Goal: Transaction & Acquisition: Obtain resource

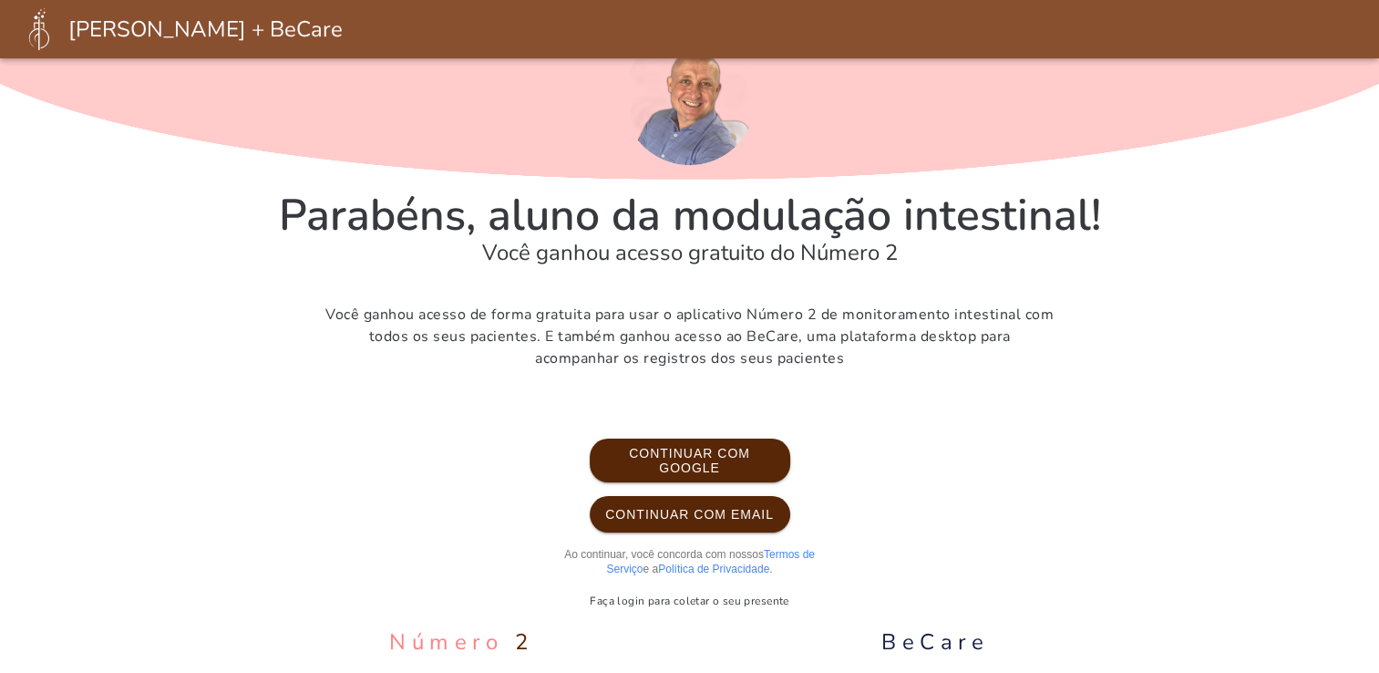
scroll to position [46, 0]
drag, startPoint x: 556, startPoint y: 301, endPoint x: 889, endPoint y: 305, distance: 333.6
click at [889, 305] on p "Você ganhou acesso de forma gratuita para usar o aplicativo Número 2 de monitor…" at bounding box center [689, 336] width 729 height 66
drag, startPoint x: 889, startPoint y: 305, endPoint x: 888, endPoint y: 324, distance: 19.2
click at [888, 324] on p "Você ganhou acesso de forma gratuita para usar o aplicativo Número 2 de monitor…" at bounding box center [689, 336] width 729 height 66
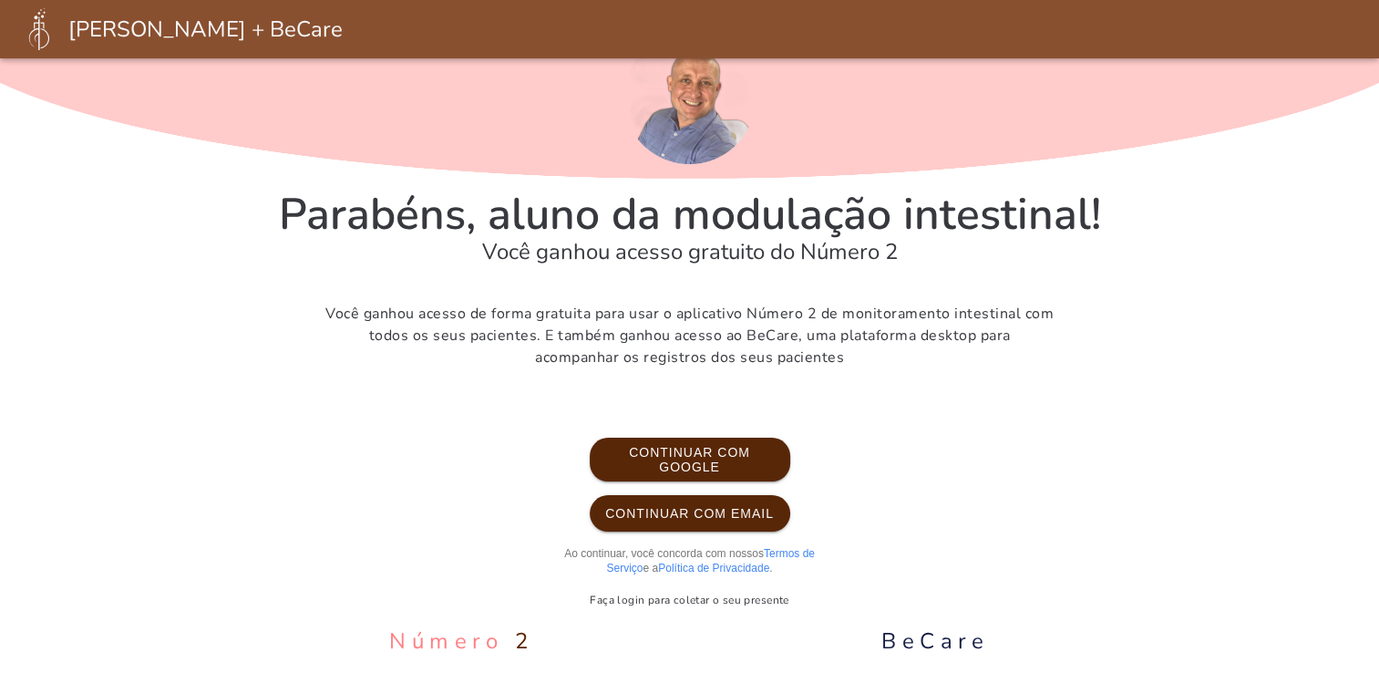
drag, startPoint x: 740, startPoint y: 335, endPoint x: 944, endPoint y: 355, distance: 205.1
click at [944, 355] on p "Você ganhou acesso de forma gratuita para usar o aplicativo Número 2 de monitor…" at bounding box center [689, 336] width 729 height 66
drag, startPoint x: 944, startPoint y: 355, endPoint x: 933, endPoint y: 377, distance: 24.5
click at [933, 377] on section "Parabéns, aluno da modulação intestinal! Você ganhou acesso gratuito do Número …" at bounding box center [690, 311] width 822 height 595
click at [951, 390] on section "Parabéns, aluno da modulação intestinal! Você ganhou acesso gratuito do Número …" at bounding box center [690, 311] width 822 height 595
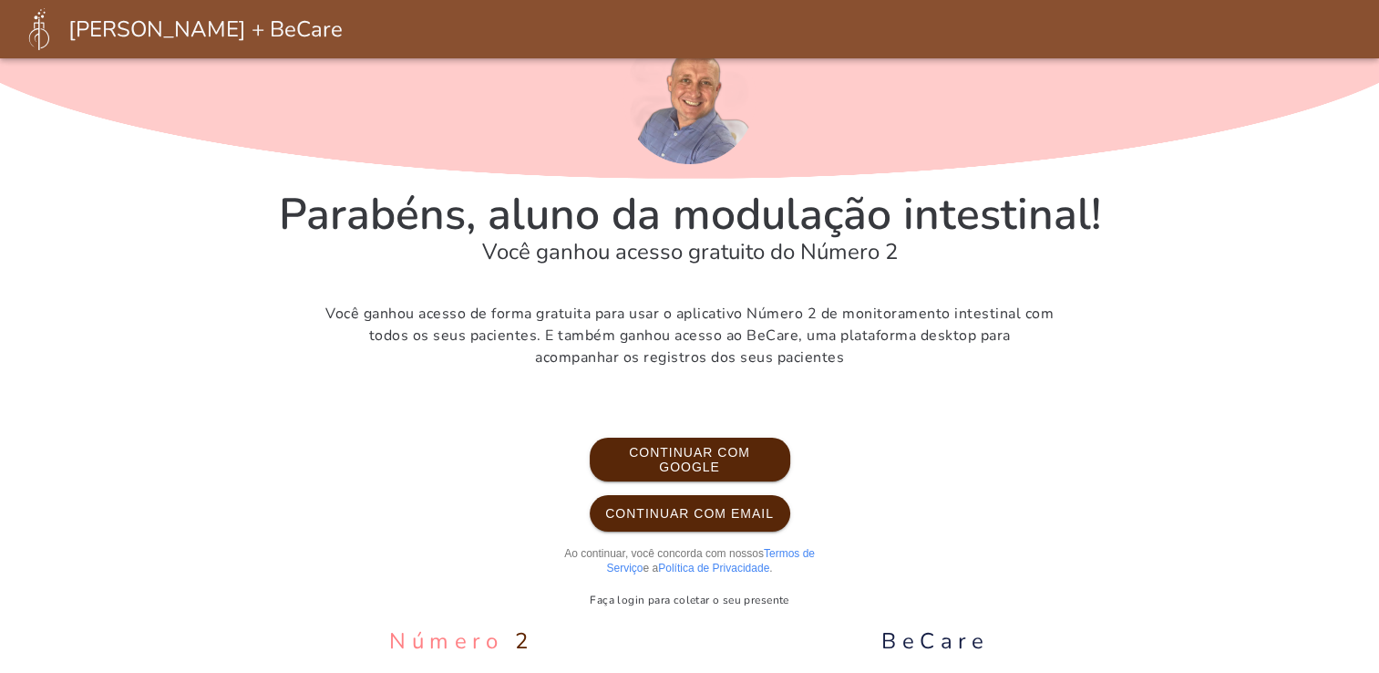
click at [236, 33] on h5 "Murilo Pereira + BeCare" at bounding box center [205, 29] width 274 height 29
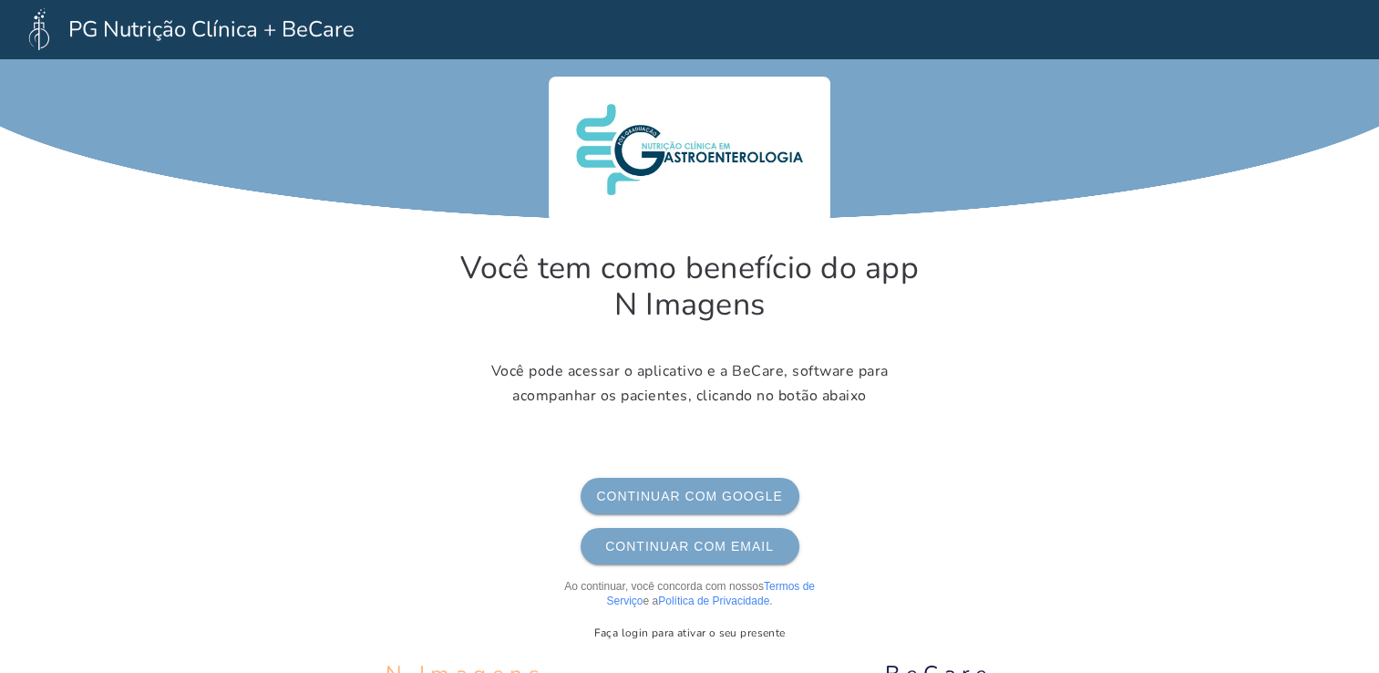
drag, startPoint x: 73, startPoint y: 26, endPoint x: 302, endPoint y: 41, distance: 229.3
click at [302, 41] on h5 "PG Nutrição Clínica + BeCare" at bounding box center [211, 29] width 286 height 29
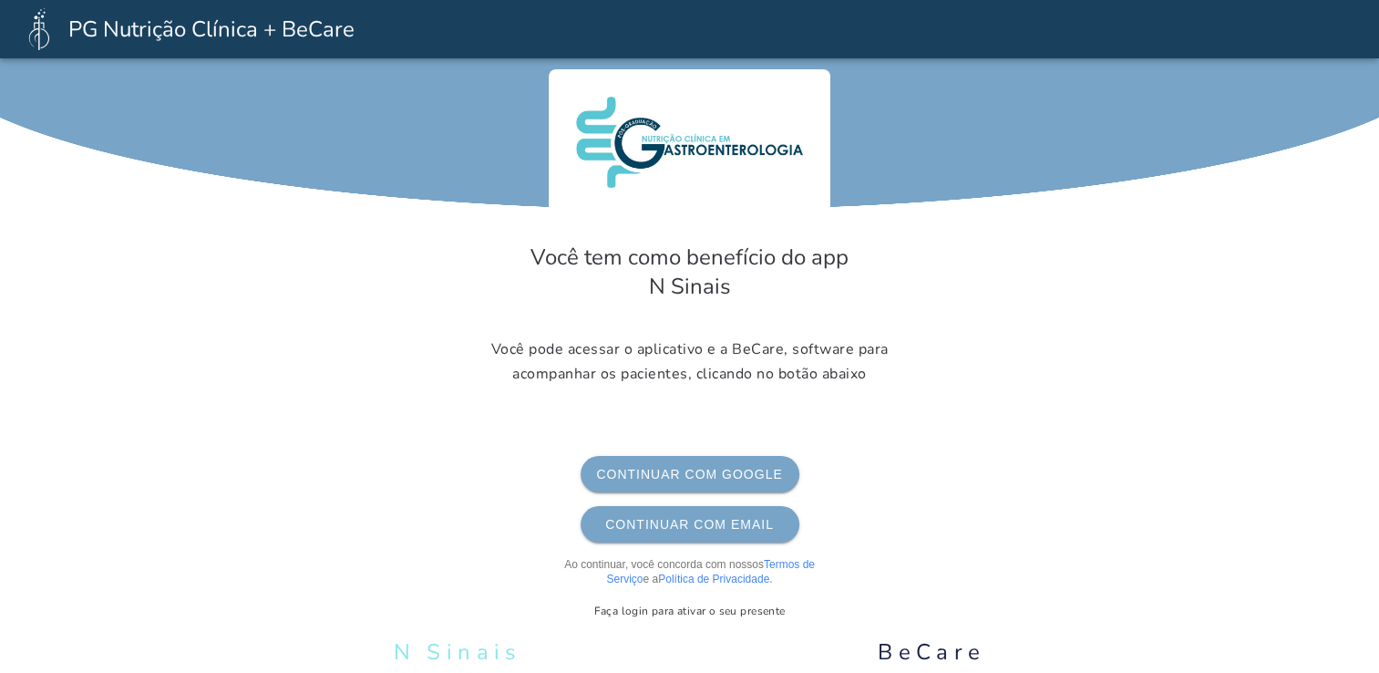
scroll to position [18, 0]
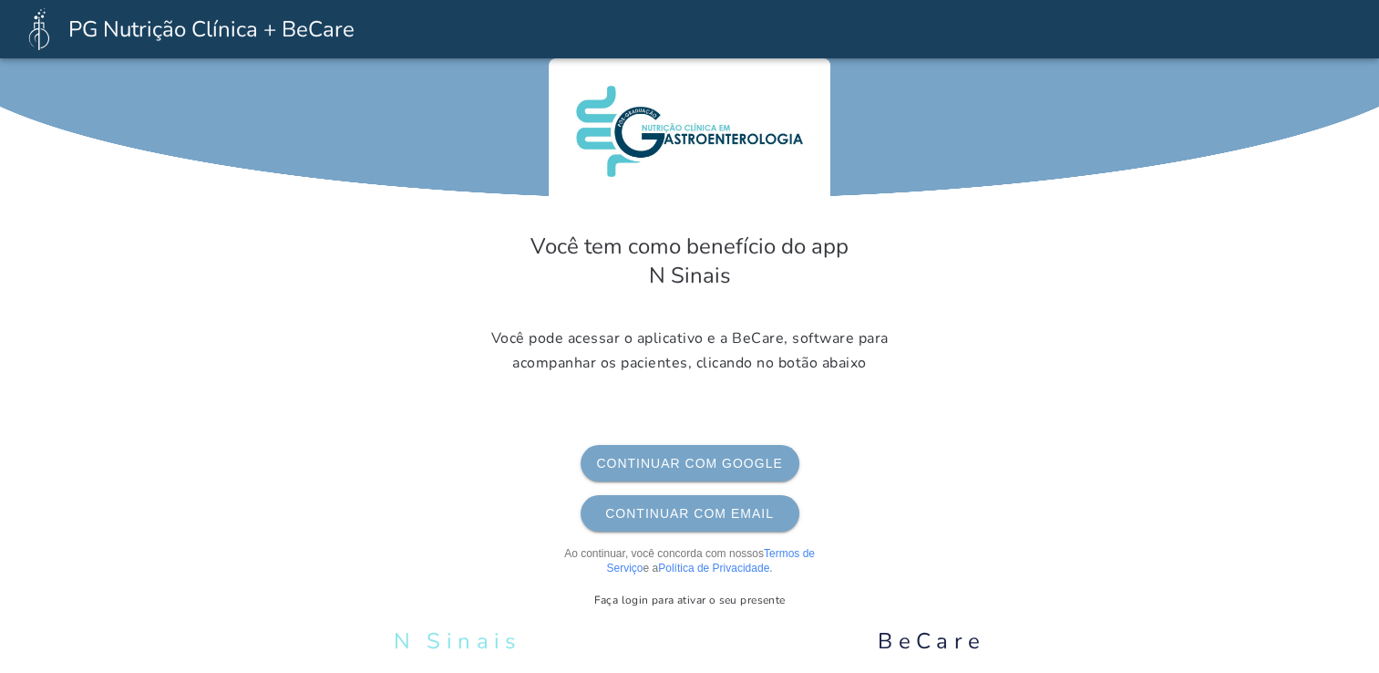
click at [777, 468] on span "Continuar com Google" at bounding box center [690, 463] width 190 height 15
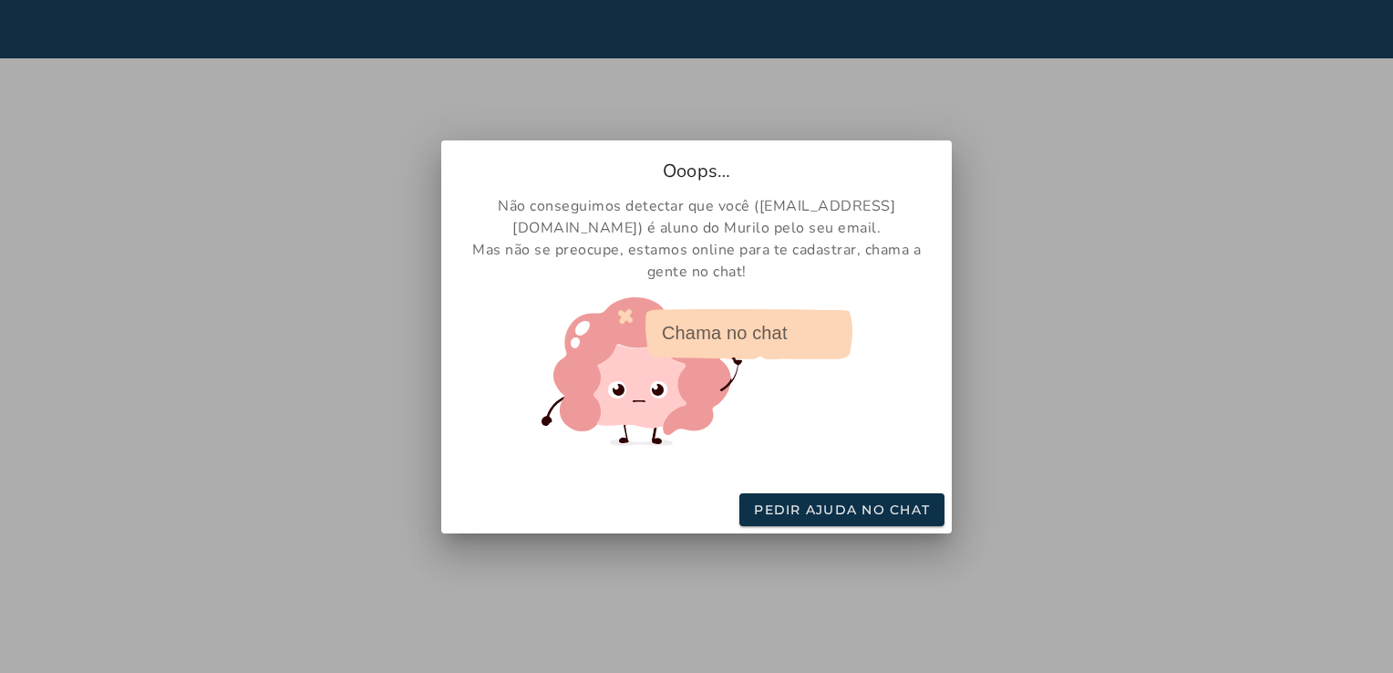
drag, startPoint x: 699, startPoint y: 223, endPoint x: 791, endPoint y: 239, distance: 93.3
click at [0, 0] on slot "Não conseguimos detectar que você ( [EMAIL_ADDRESS][DOMAIN_NAME] ) é aluno do M…" at bounding box center [0, 0] width 0 height 0
drag, startPoint x: 791, startPoint y: 239, endPoint x: 768, endPoint y: 268, distance: 37.0
click at [767, 268] on div "Não conseguimos detectar que você ( [EMAIL_ADDRESS][DOMAIN_NAME] ) é aluno do M…" at bounding box center [696, 340] width 510 height 290
click at [725, 321] on img at bounding box center [696, 371] width 311 height 149
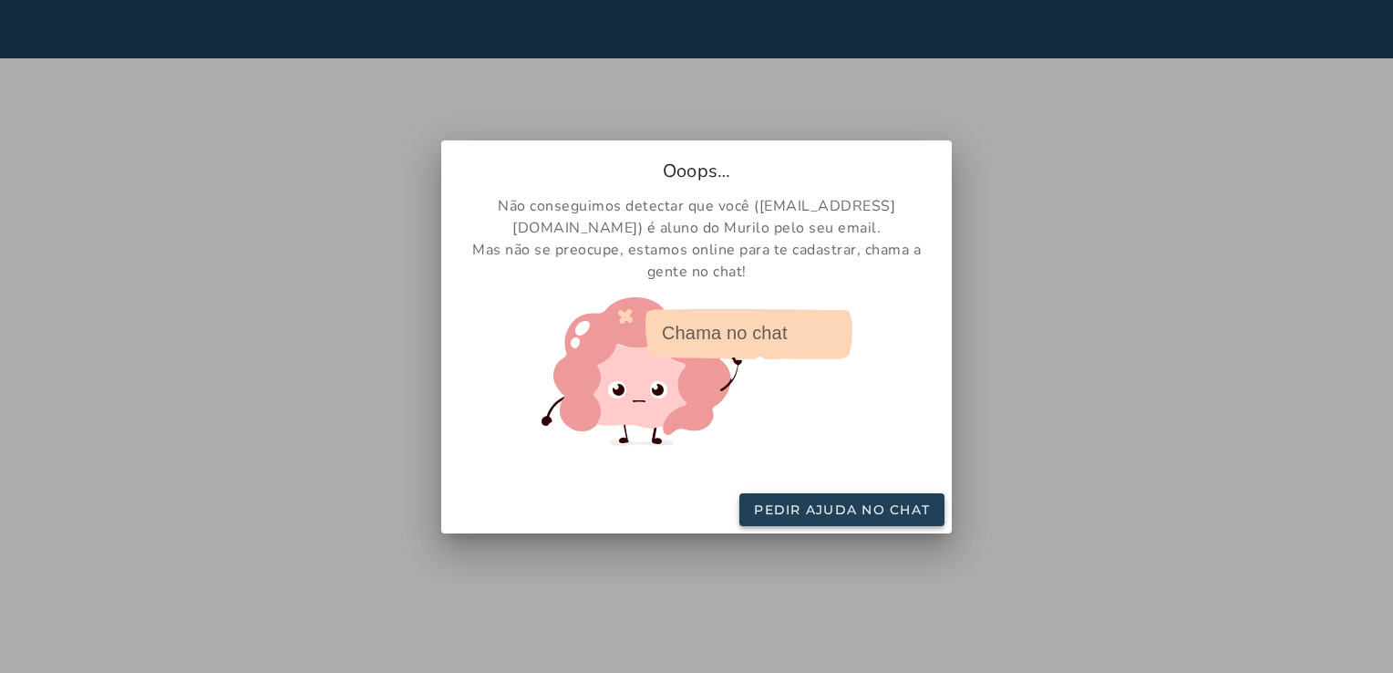
click at [0, 0] on slot "Pedir ajuda no chat" at bounding box center [0, 0] width 0 height 0
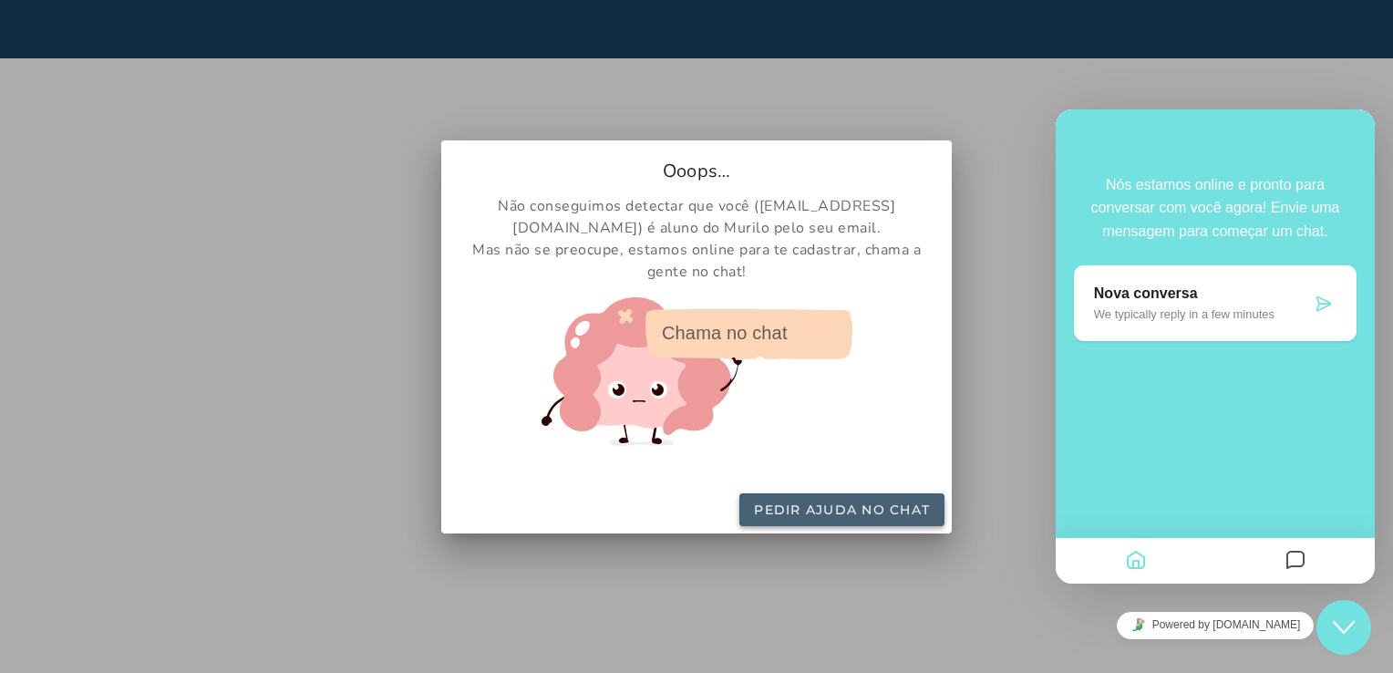
click at [1116, 283] on div at bounding box center [696, 336] width 1393 height 673
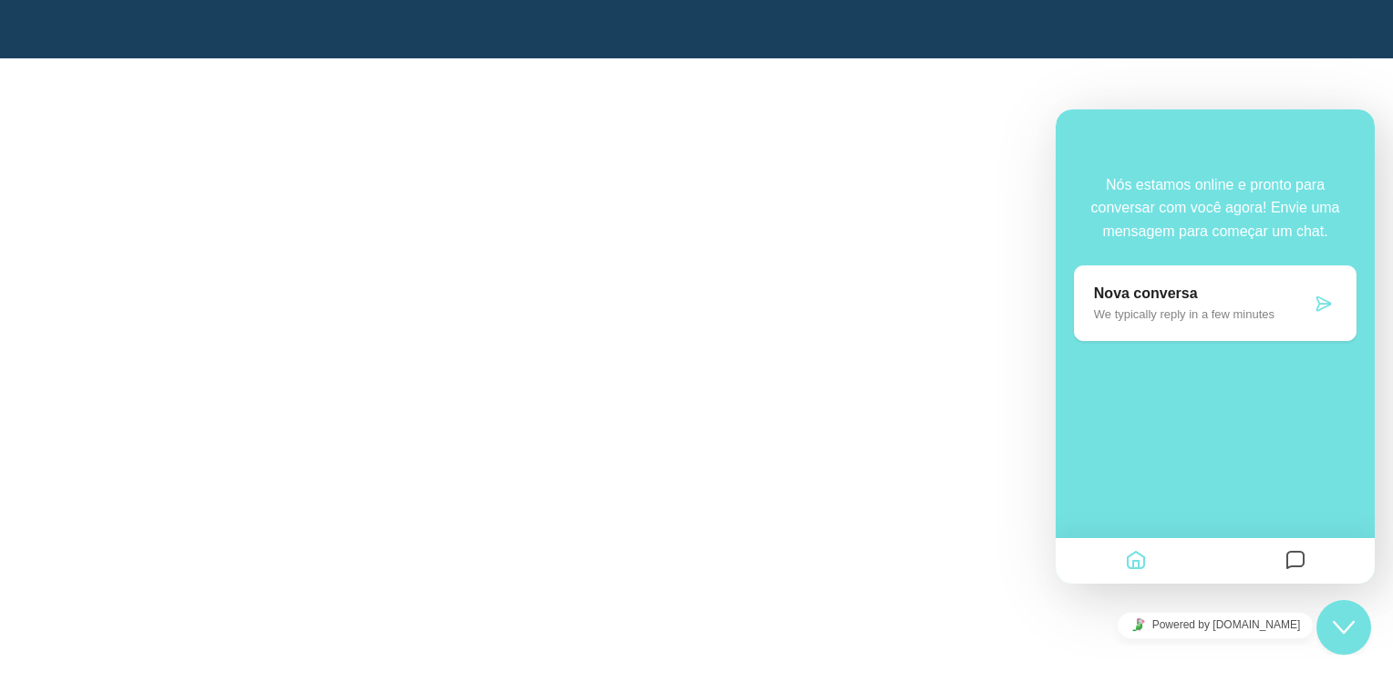
click at [1302, 569] on icon "Messages" at bounding box center [1295, 561] width 22 height 36
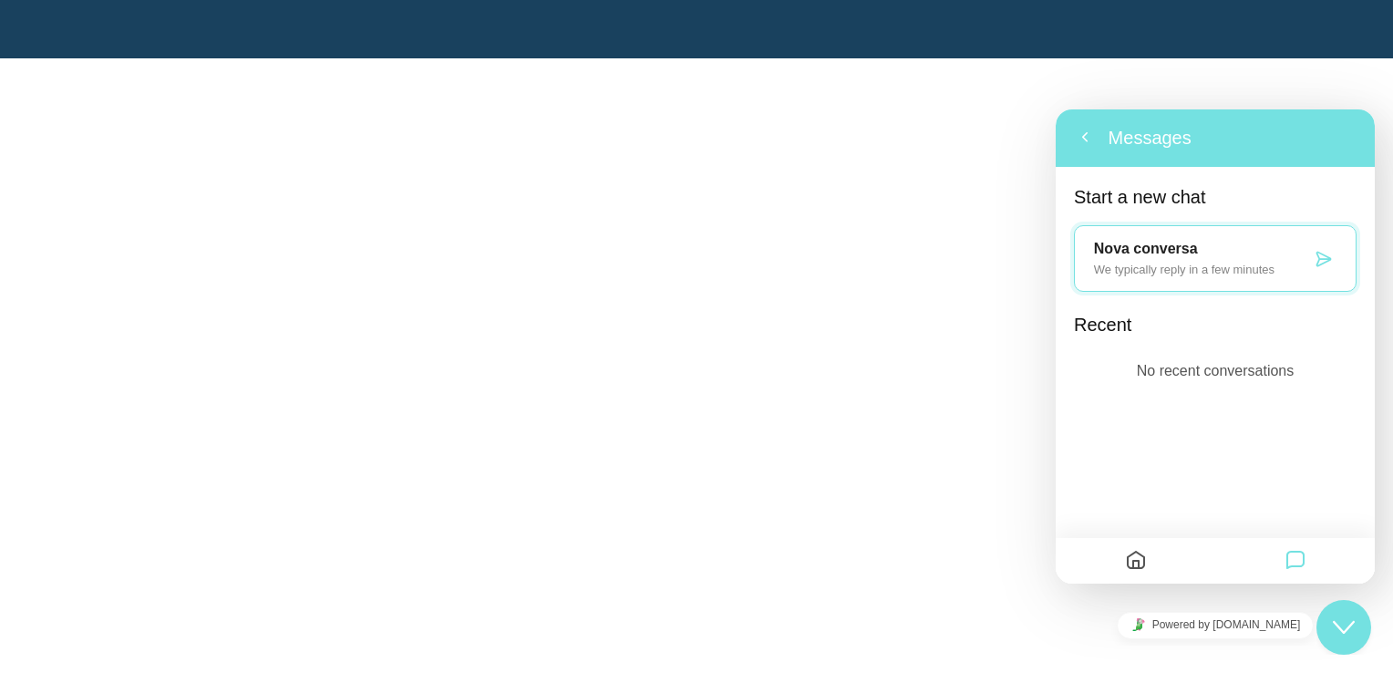
click at [1146, 273] on p "We typically reply in a few minutes" at bounding box center [1202, 269] width 217 height 14
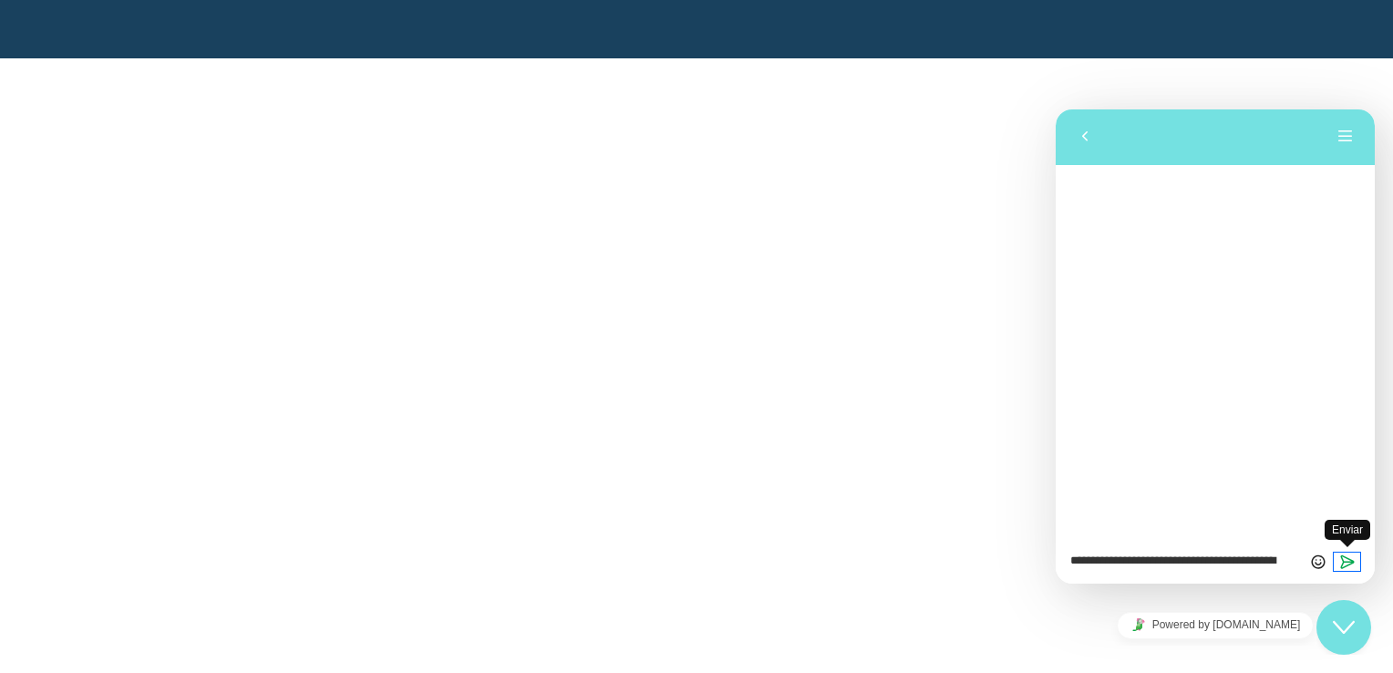
click at [1353, 558] on icon "Enviar" at bounding box center [1347, 561] width 16 height 16
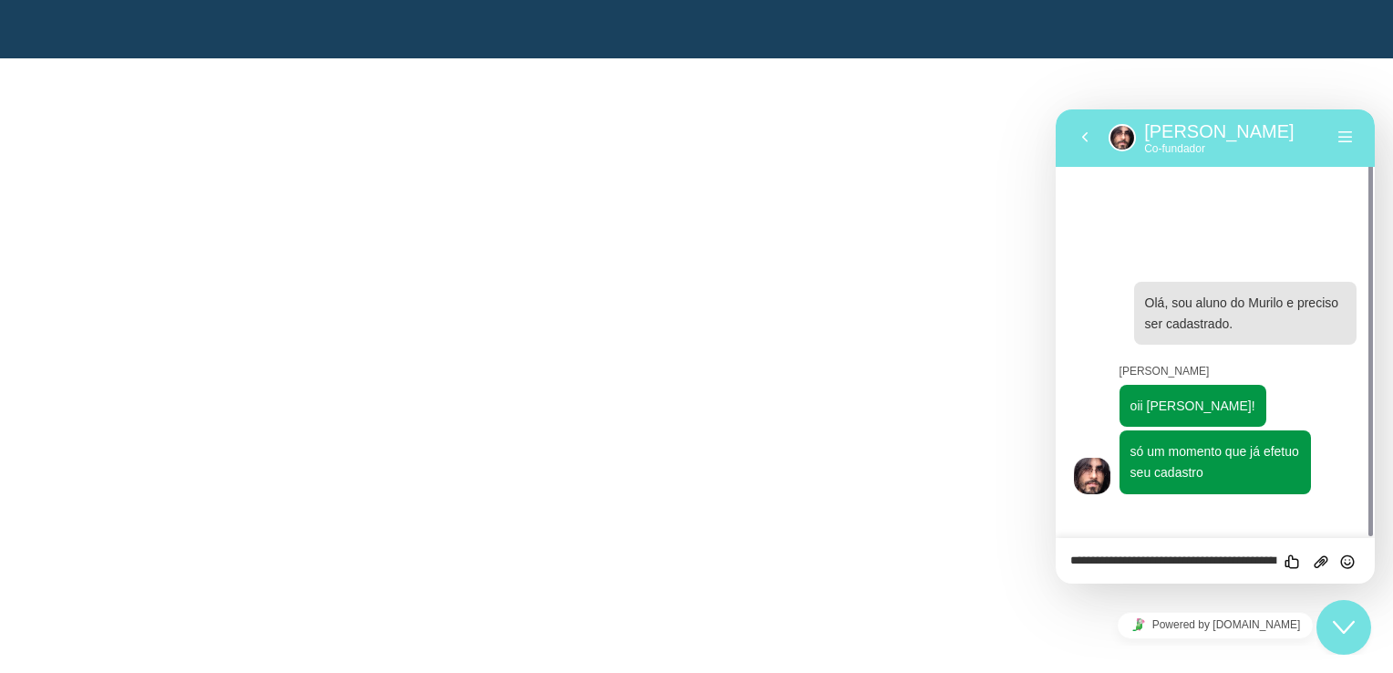
click at [1229, 557] on textarea "**********" at bounding box center [1215, 561] width 290 height 15
type textarea "**********"
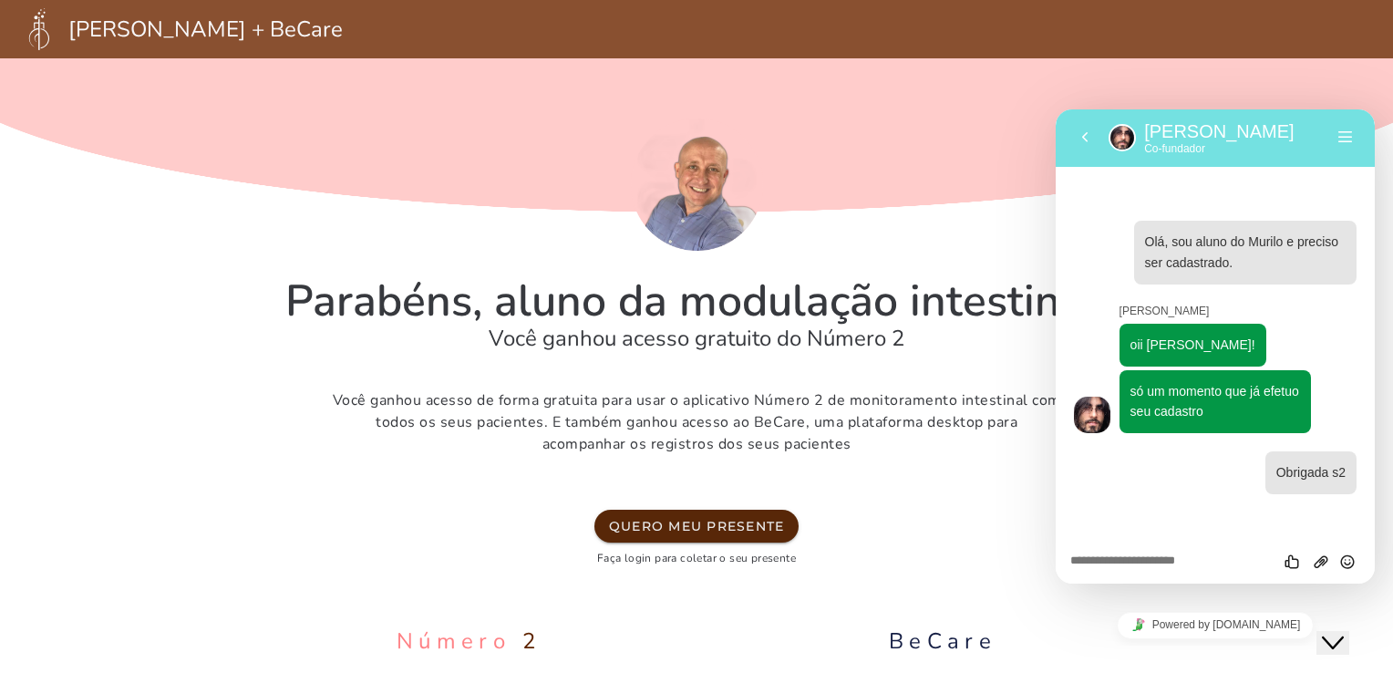
drag, startPoint x: 711, startPoint y: 400, endPoint x: 819, endPoint y: 425, distance: 111.2
click at [819, 425] on p "Você ganhou acesso de forma gratuita para usar o aplicativo Número 2 de monitor…" at bounding box center [696, 422] width 729 height 66
drag, startPoint x: 819, startPoint y: 425, endPoint x: 799, endPoint y: 398, distance: 33.2
click at [799, 398] on p "Você ganhou acesso de forma gratuita para usar o aplicativo Número 2 de monitor…" at bounding box center [696, 422] width 729 height 66
click at [773, 421] on p "Você ganhou acesso de forma gratuita para usar o aplicativo Número 2 de monitor…" at bounding box center [696, 422] width 729 height 66
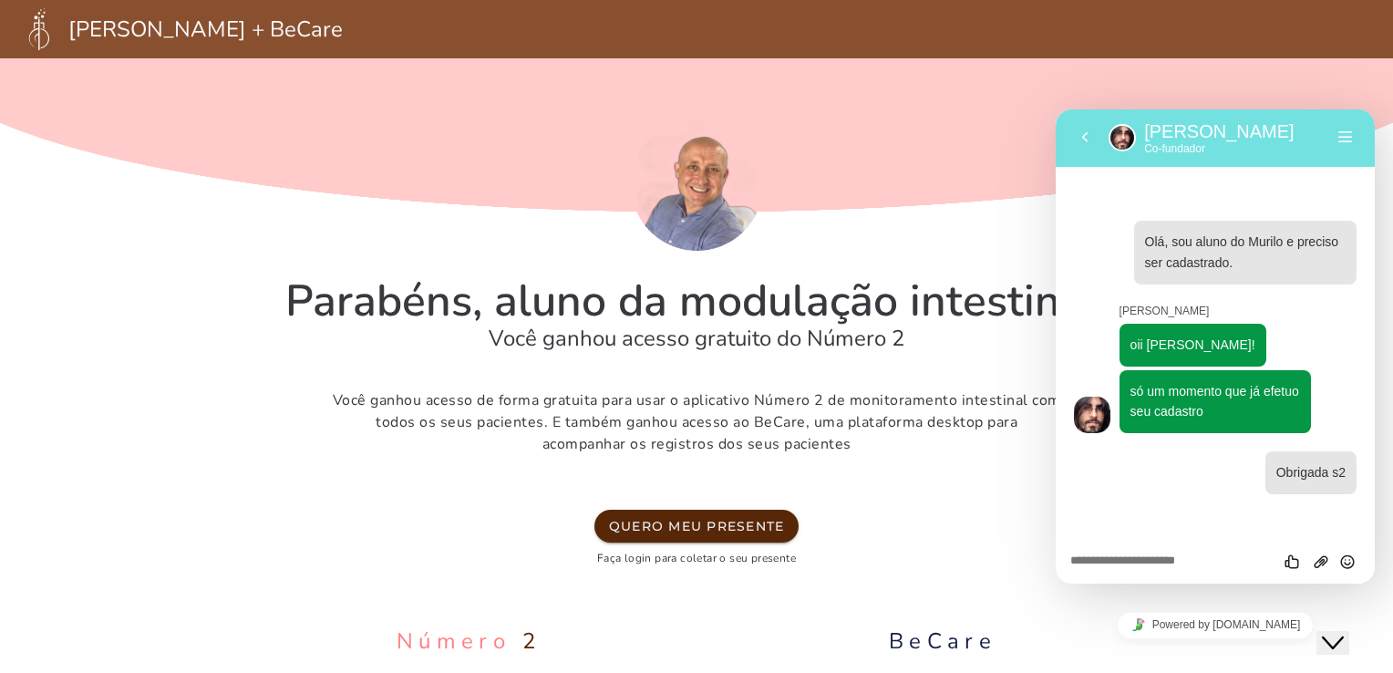
drag, startPoint x: 355, startPoint y: 400, endPoint x: 760, endPoint y: 441, distance: 406.7
click at [760, 441] on p "Você ganhou acesso de forma gratuita para usar o aplicativo Número 2 de monitor…" at bounding box center [696, 422] width 729 height 66
drag, startPoint x: 760, startPoint y: 441, endPoint x: 520, endPoint y: 425, distance: 240.2
click at [520, 425] on p "Você ganhou acesso de forma gratuita para usar o aplicativo Número 2 de monitor…" at bounding box center [696, 422] width 729 height 66
click at [425, 410] on p "Você ganhou acesso de forma gratuita para usar o aplicativo Número 2 de monitor…" at bounding box center [696, 422] width 729 height 66
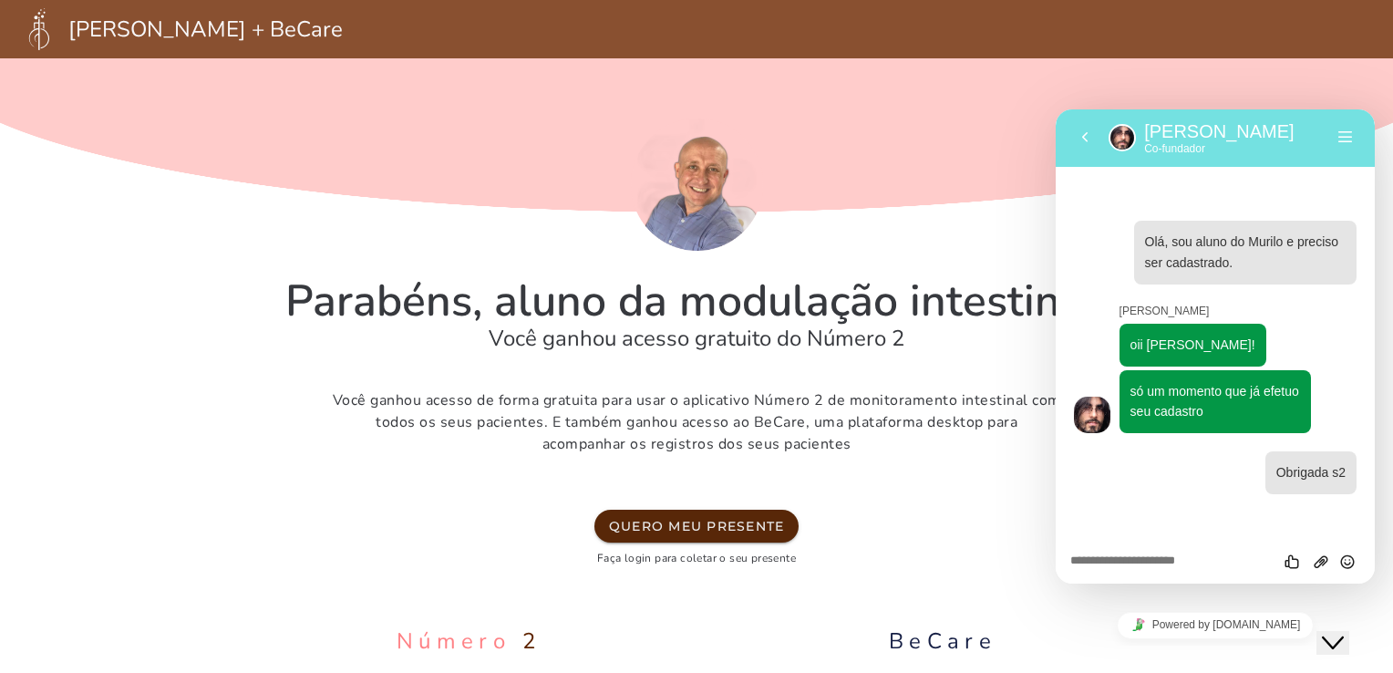
drag, startPoint x: 353, startPoint y: 396, endPoint x: 851, endPoint y: 437, distance: 500.2
click at [851, 437] on p "Você ganhou acesso de forma gratuita para usar o aplicativo Número 2 de monitor…" at bounding box center [696, 422] width 729 height 66
click at [0, 0] on slot "Quero meu presente" at bounding box center [0, 0] width 0 height 0
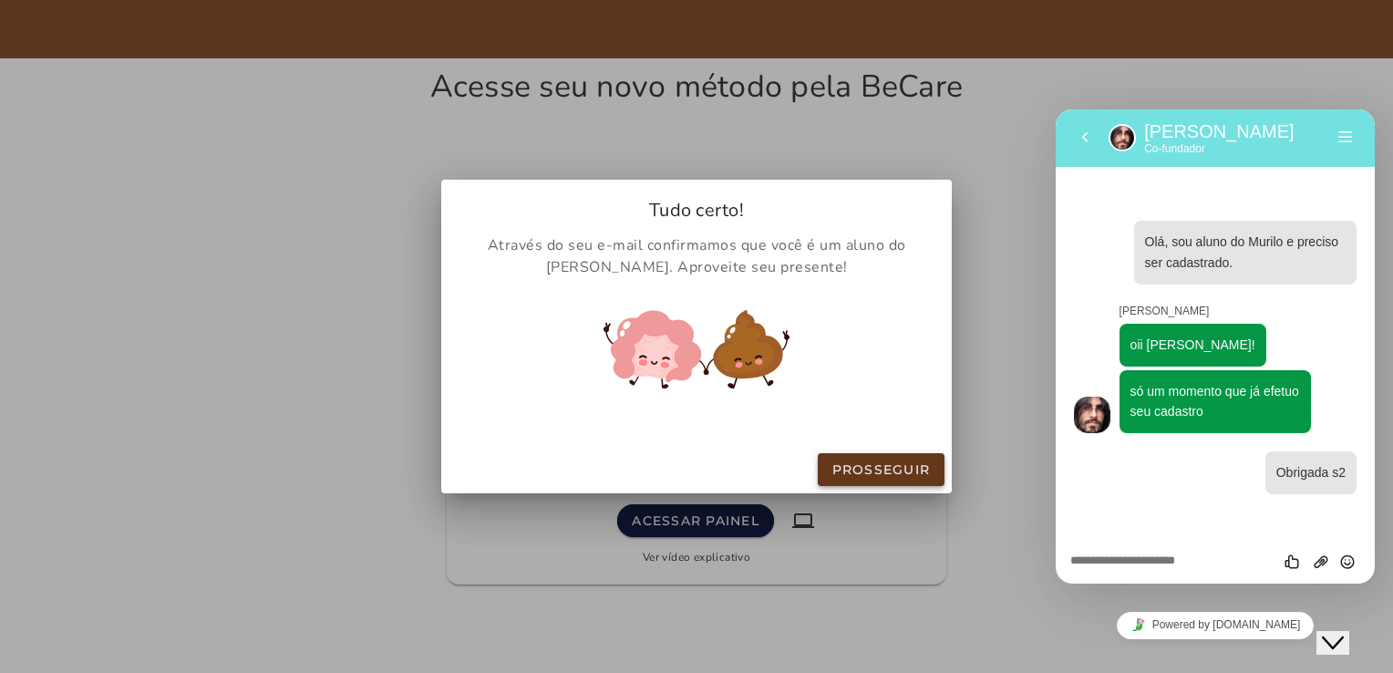
click at [0, 0] on slot "Prosseguir" at bounding box center [0, 0] width 0 height 0
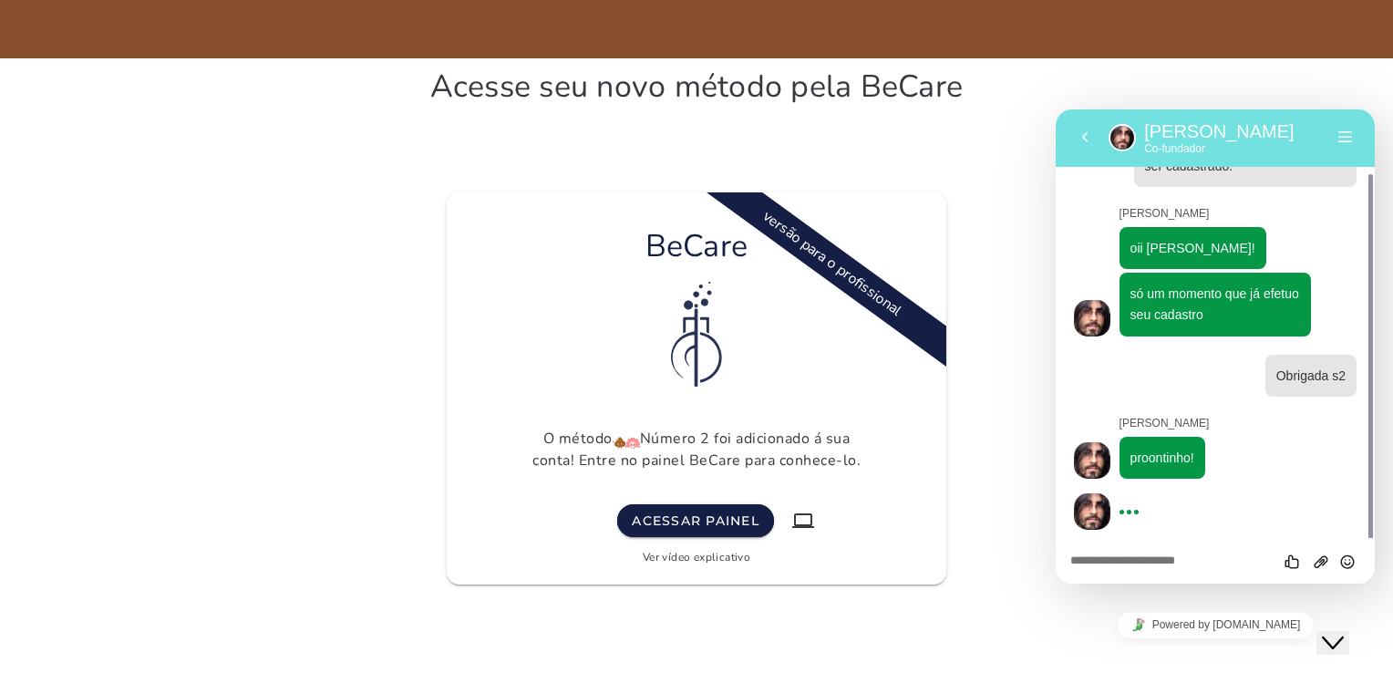
scroll to position [66, 0]
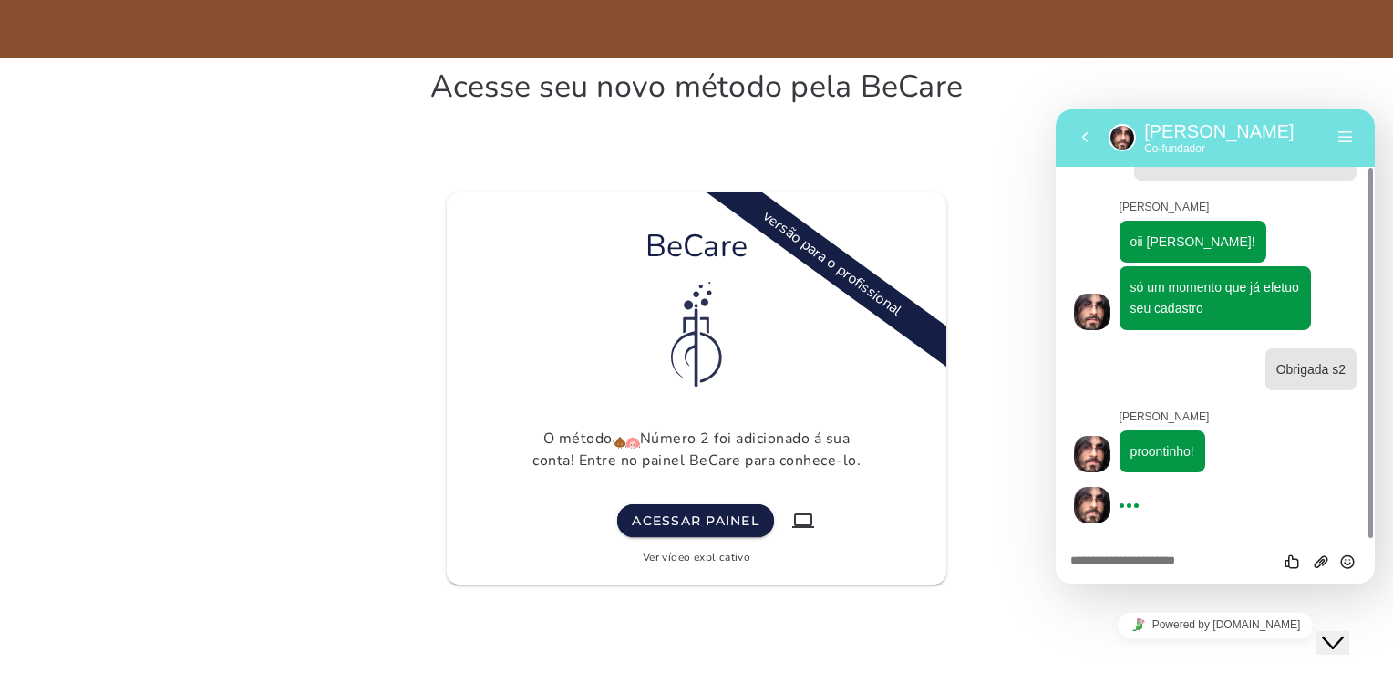
click at [1175, 561] on textarea at bounding box center [1215, 561] width 290 height 15
type textarea "*"
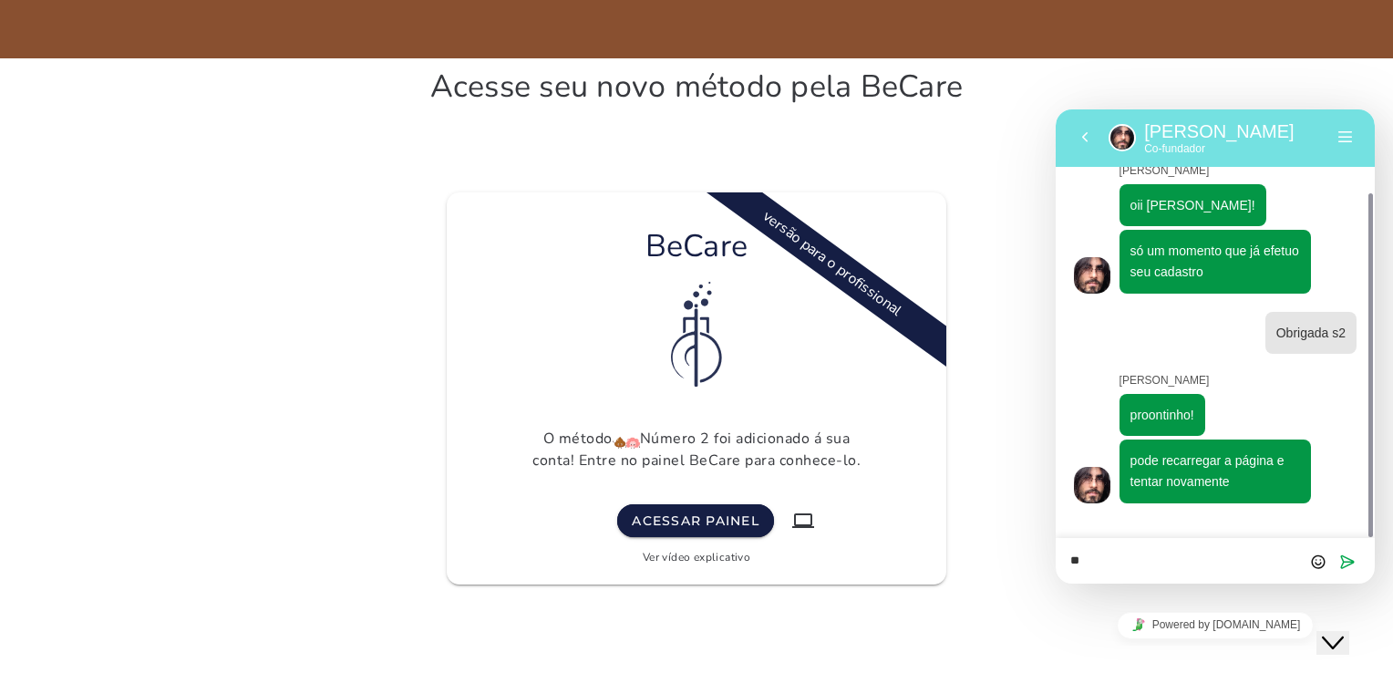
scroll to position [80, 0]
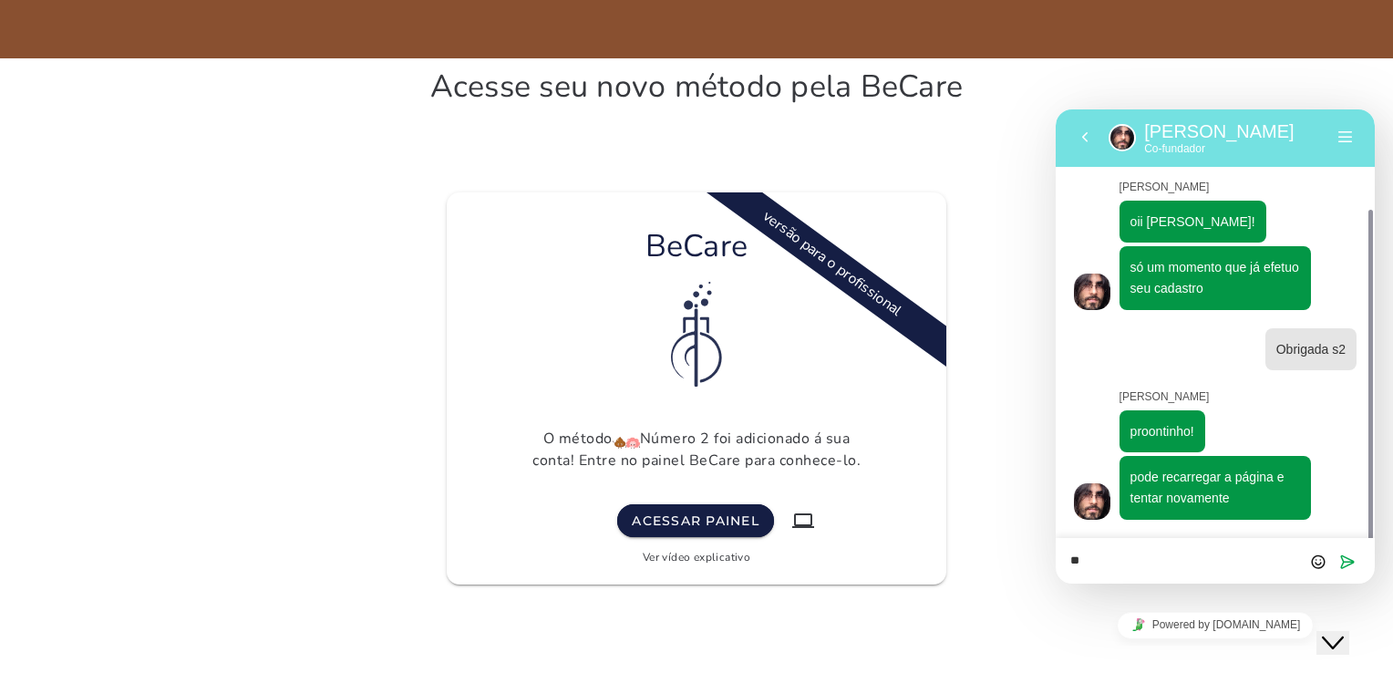
paste textarea "**********"
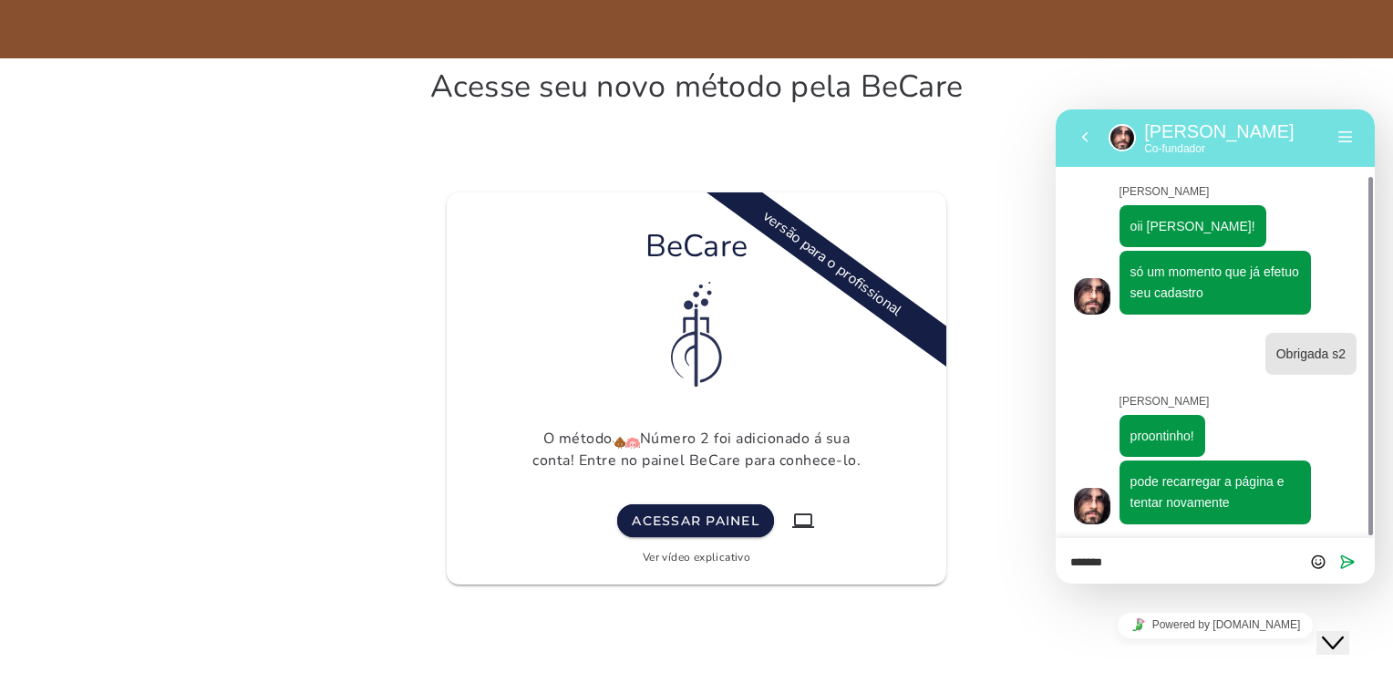
scroll to position [0, 0]
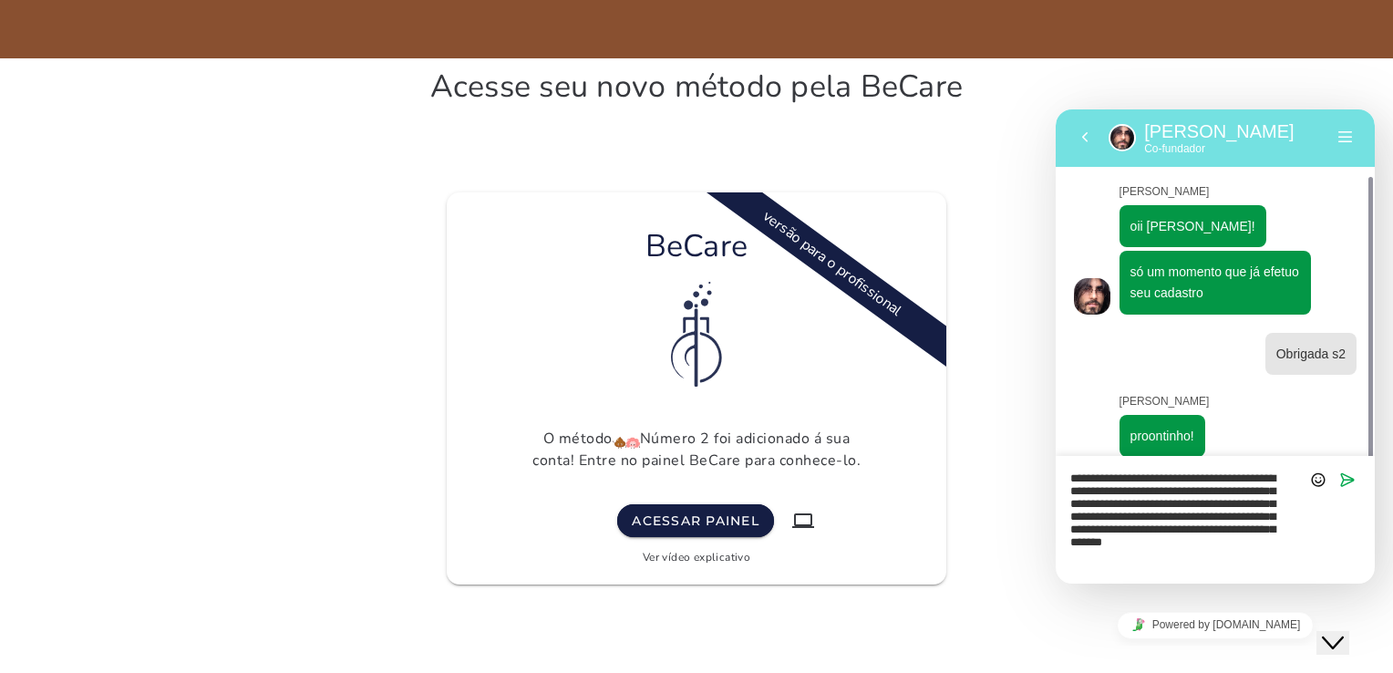
click at [1083, 476] on textarea "**********" at bounding box center [1215, 520] width 290 height 97
click at [1248, 563] on textarea "**********" at bounding box center [1215, 520] width 290 height 97
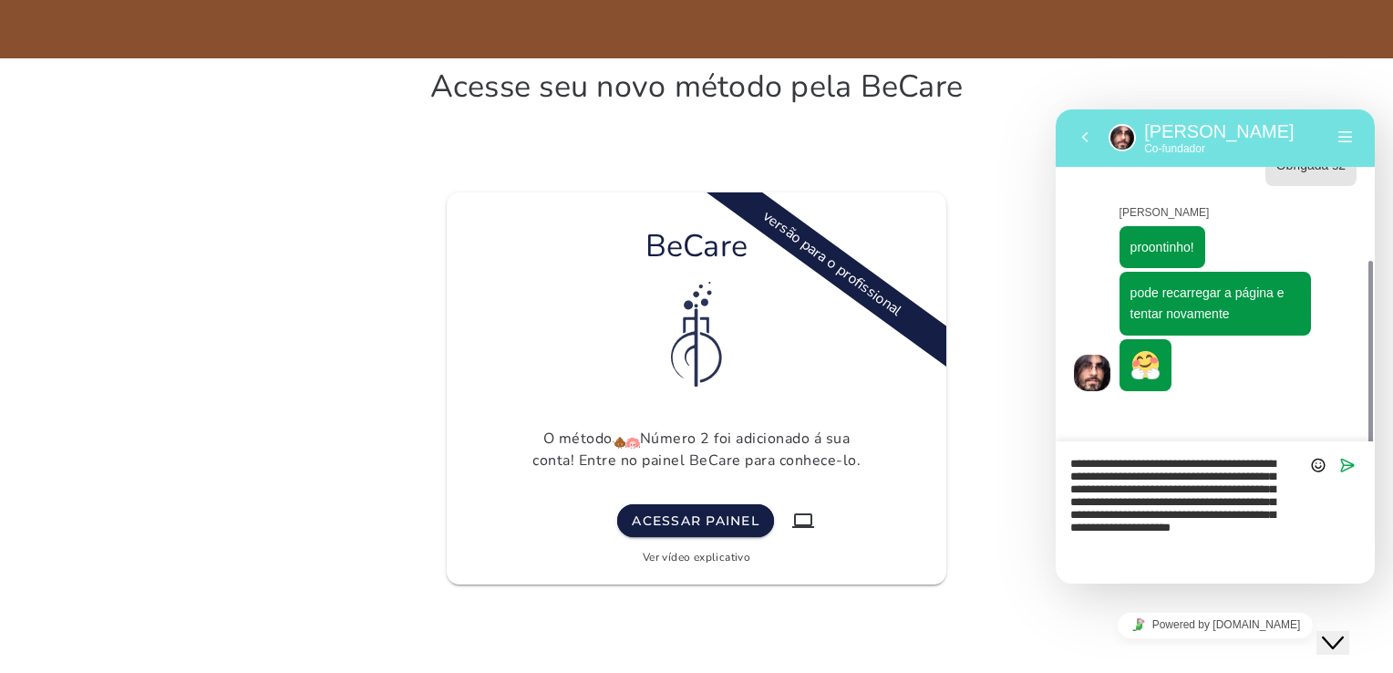
scroll to position [232, 0]
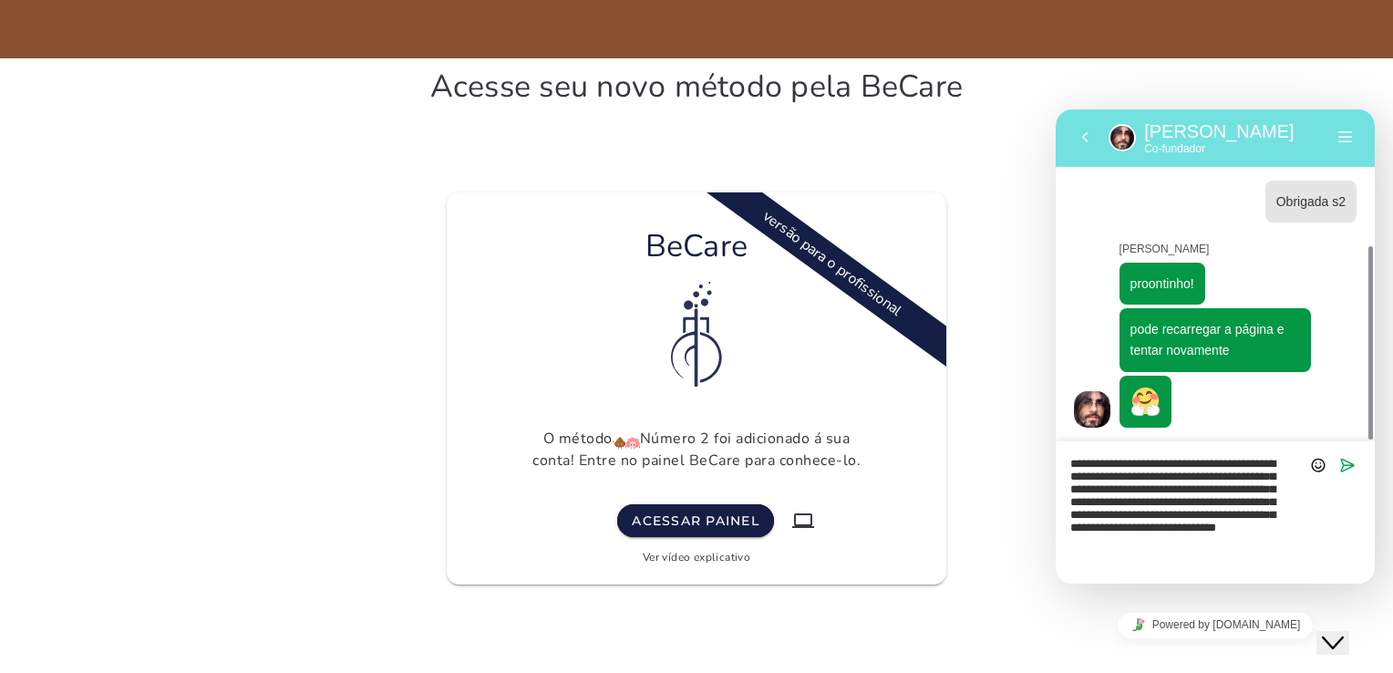
type textarea "**********"
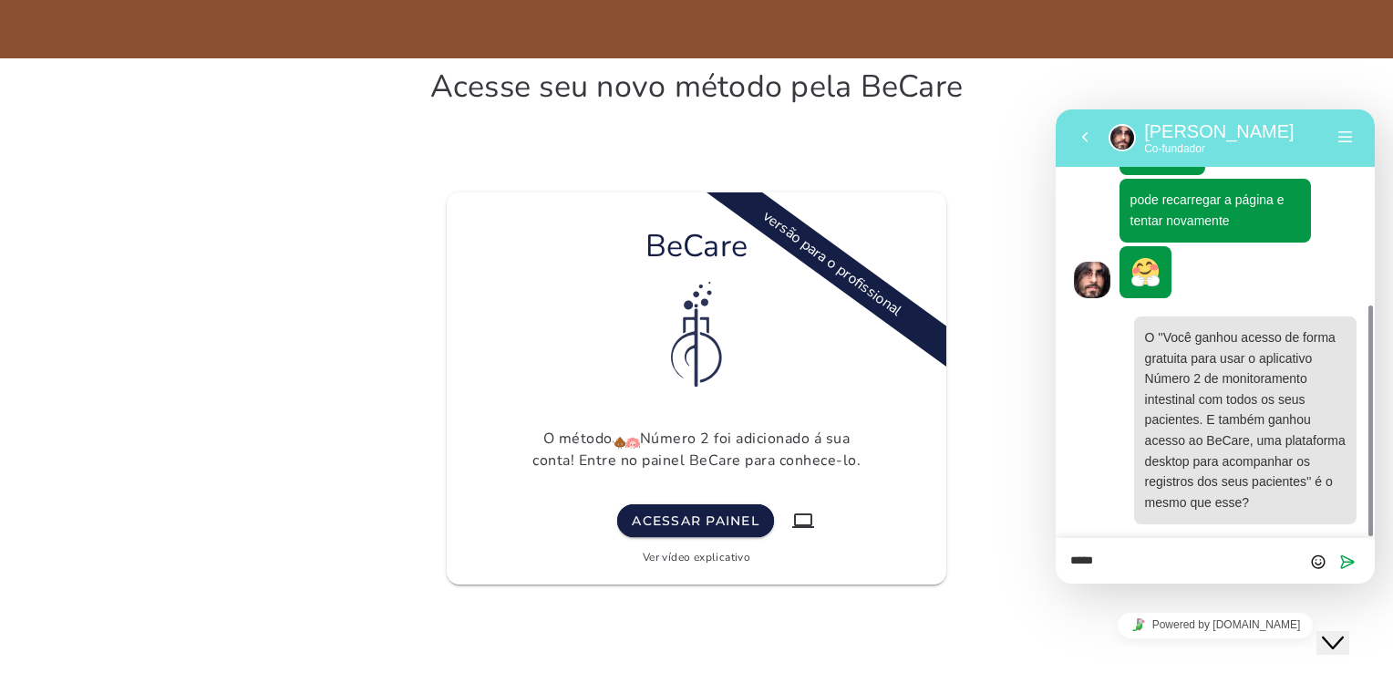
scroll to position [413, 0]
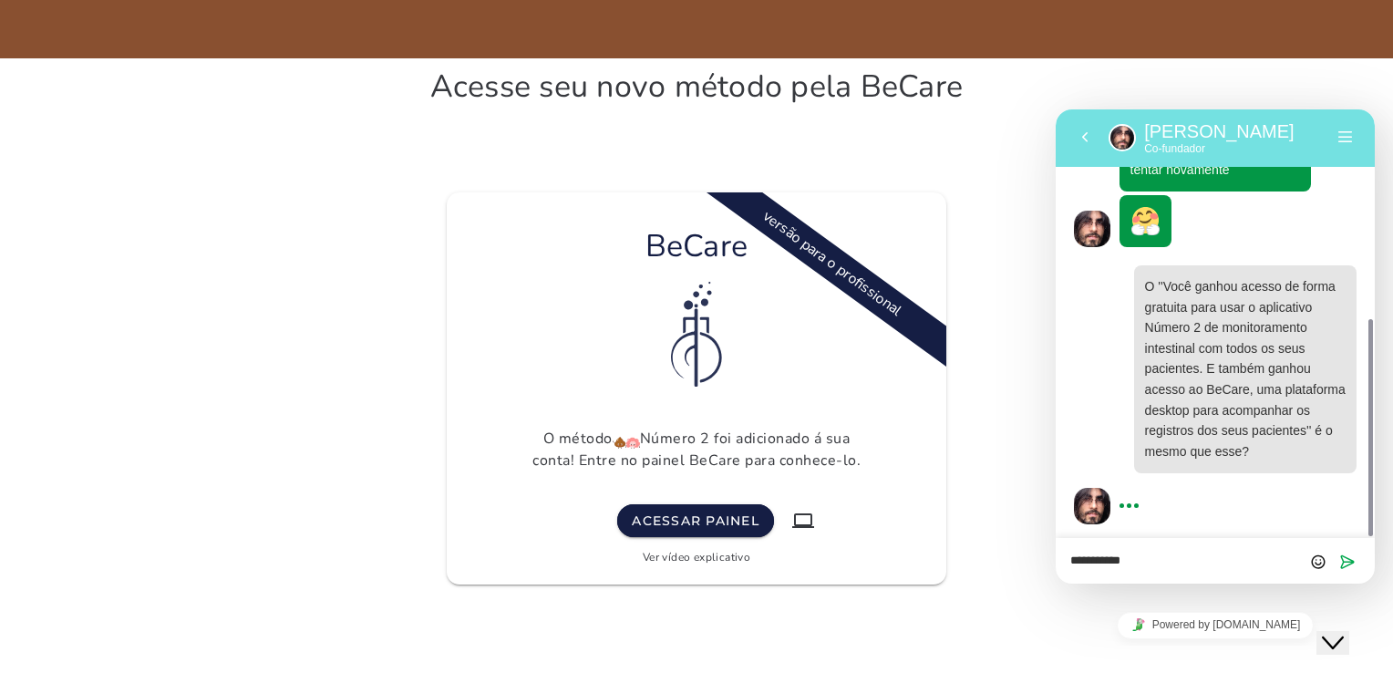
type textarea "**********"
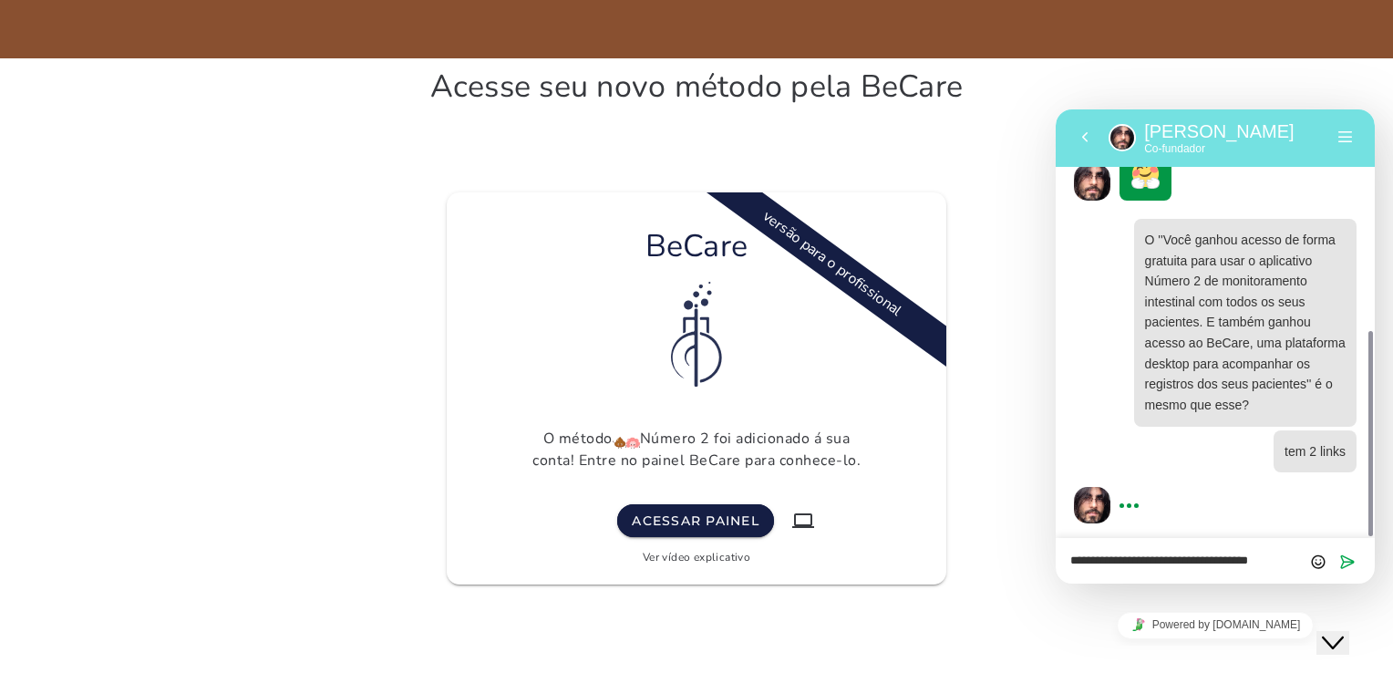
scroll to position [0, 0]
type textarea "**********"
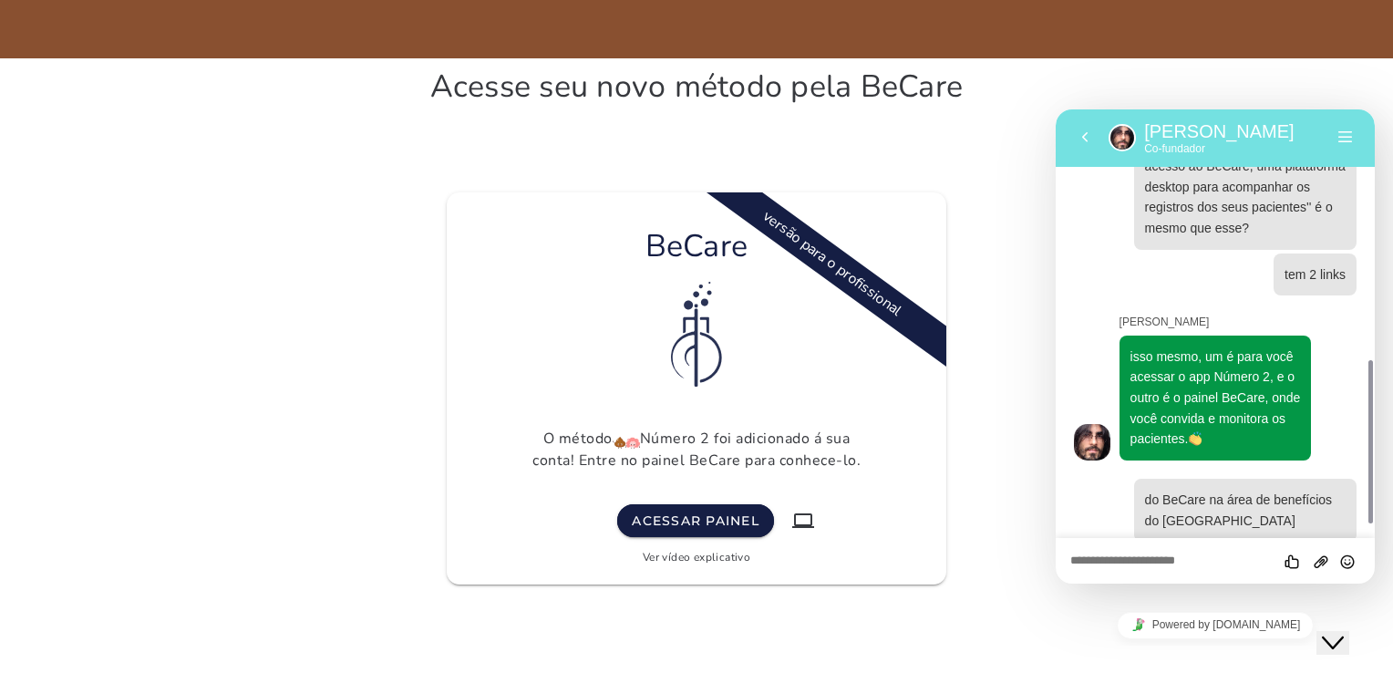
scroll to position [654, 0]
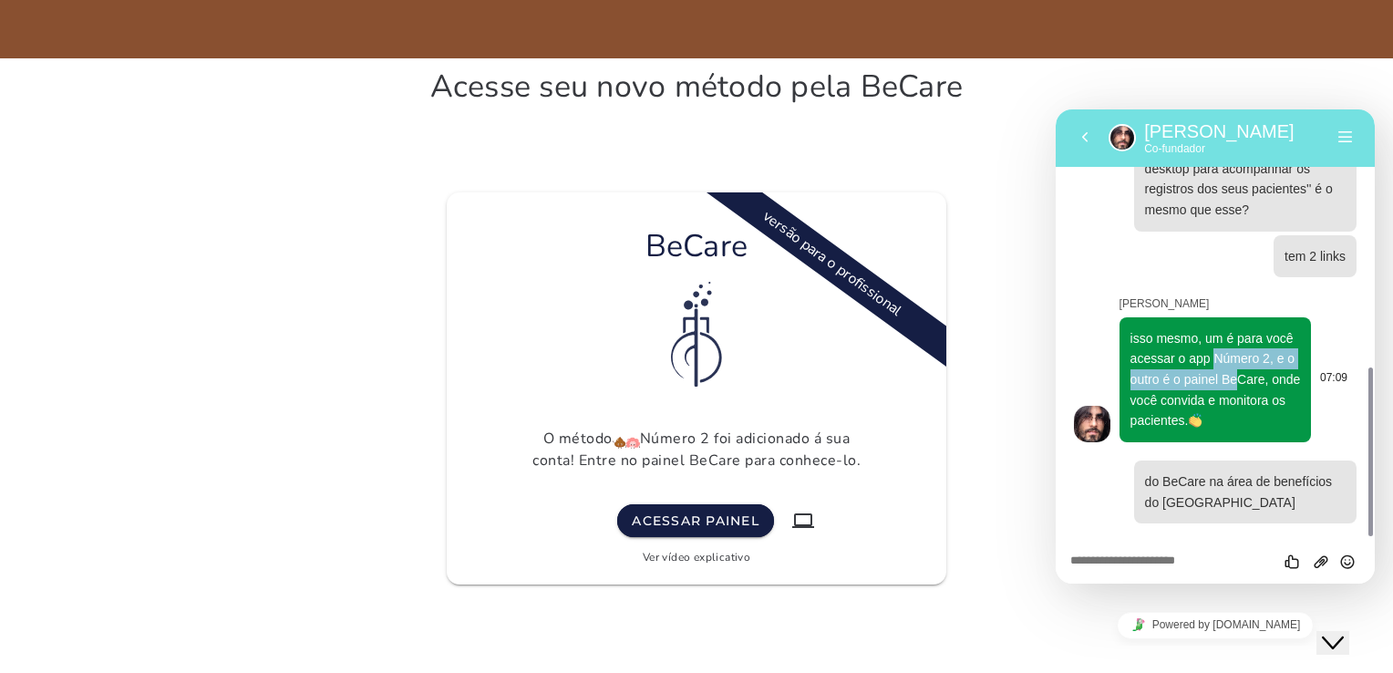
drag, startPoint x: 1211, startPoint y: 357, endPoint x: 1236, endPoint y: 379, distance: 32.9
click at [1236, 379] on span "isso mesmo, um é para você acessar o app Número 2, e o outro é o painel BeCare,…" at bounding box center [1215, 380] width 170 height 98
drag, startPoint x: 1236, startPoint y: 379, endPoint x: 1239, endPoint y: 395, distance: 15.9
click at [1239, 395] on span "isso mesmo, um é para você acessar o app Número 2, e o outro é o painel BeCare,…" at bounding box center [1215, 380] width 170 height 98
click at [1214, 571] on div "Avalie este chat Fazer upload de arquivo Inserir emoji" at bounding box center [1214, 561] width 319 height 46
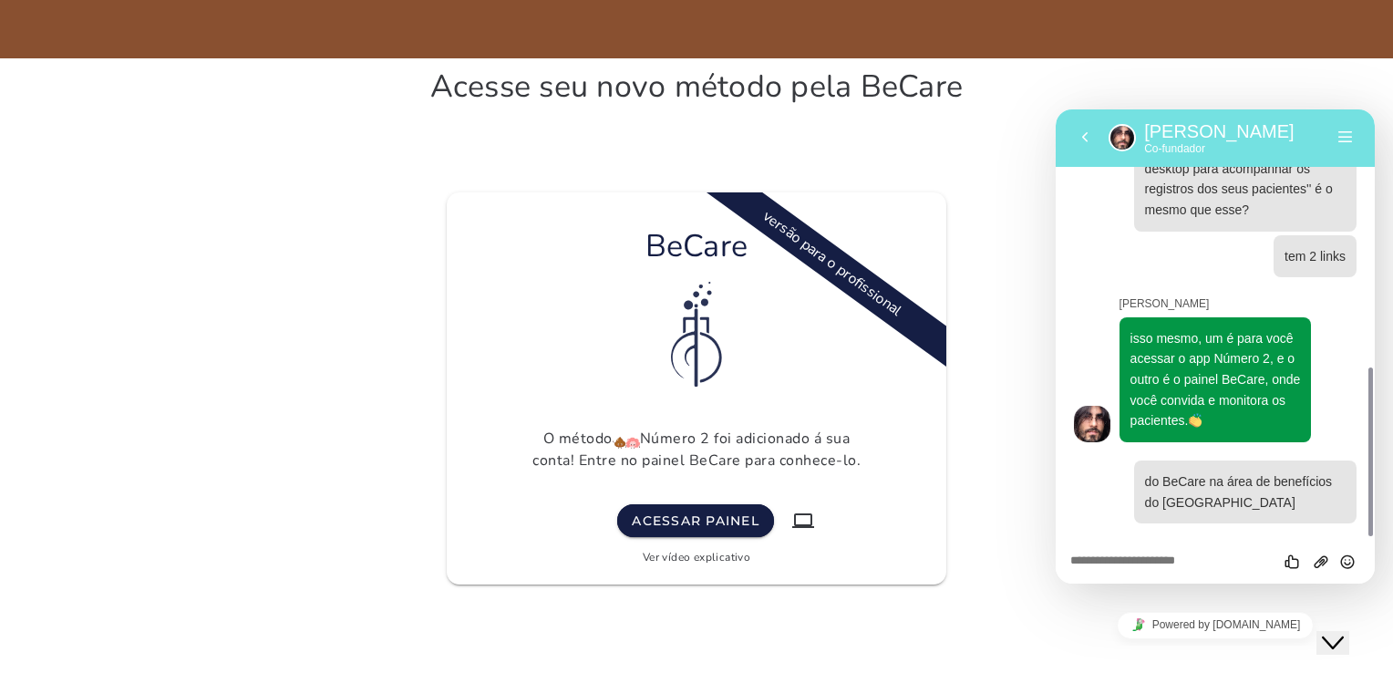
click at [1184, 554] on textarea at bounding box center [1215, 561] width 290 height 15
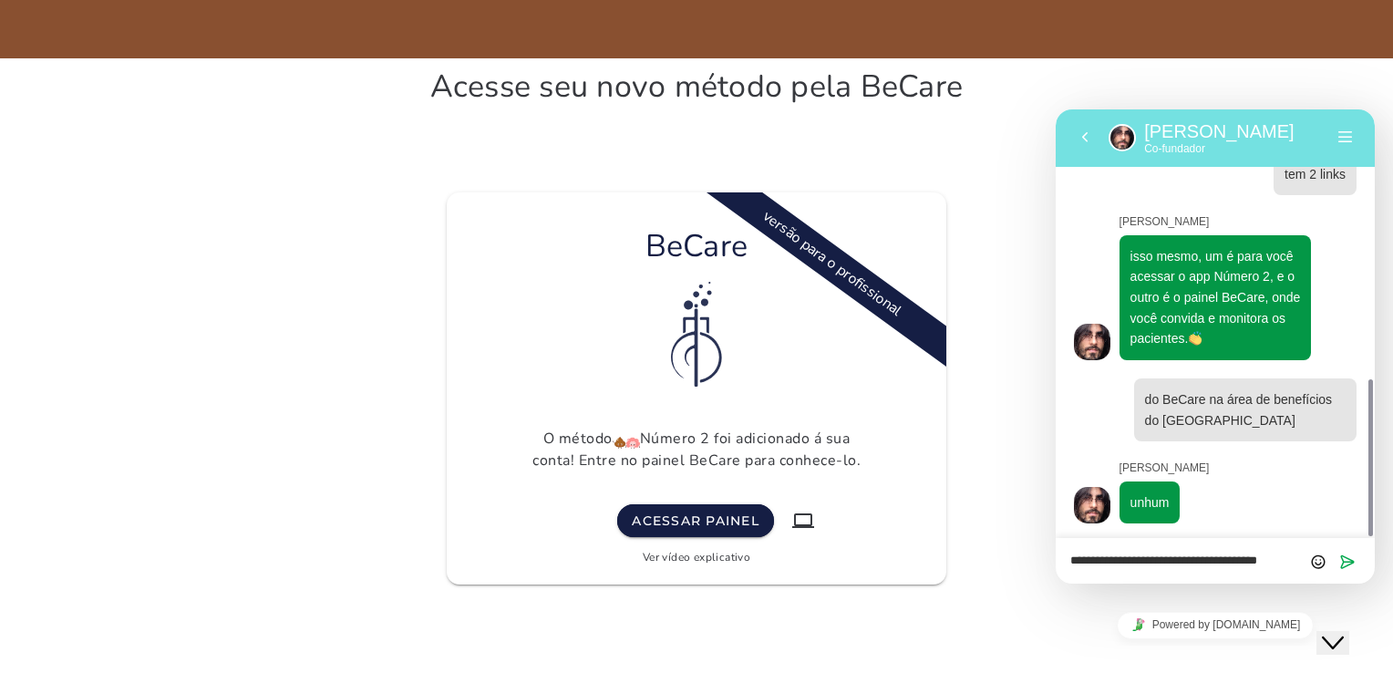
scroll to position [0, 0]
type textarea "**********"
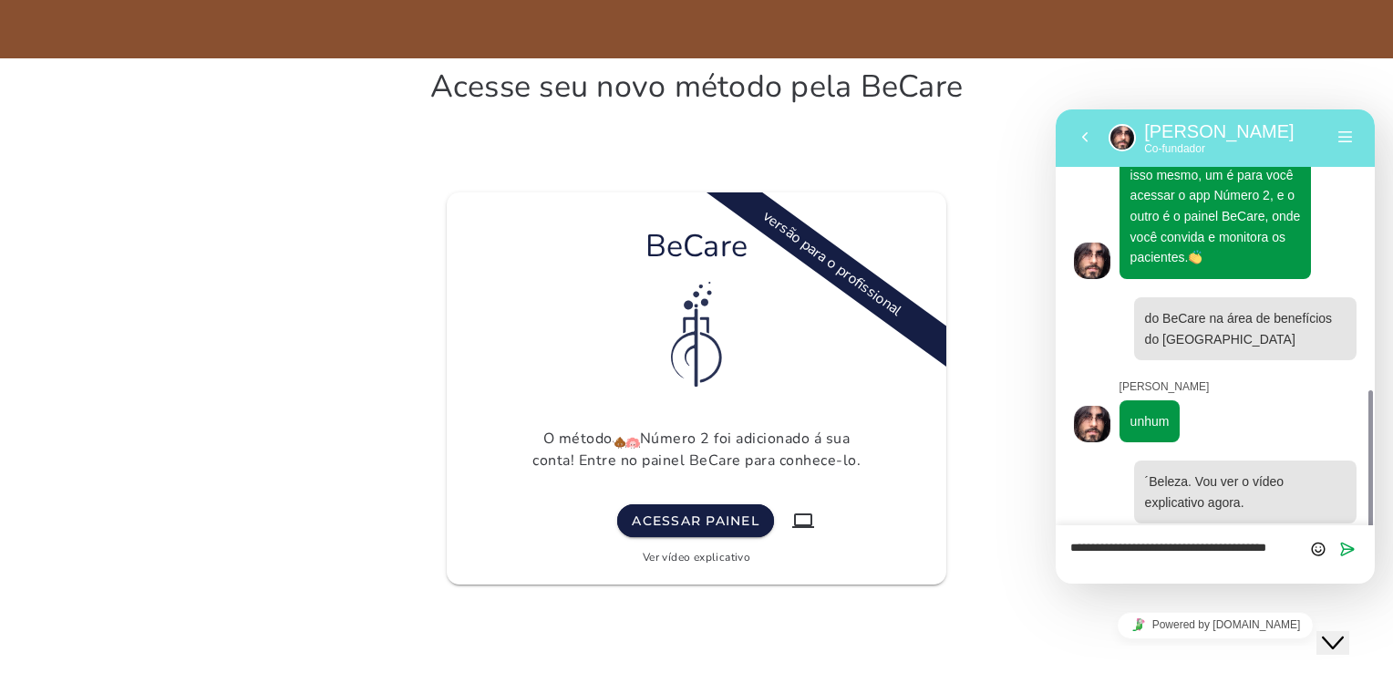
scroll to position [830, 0]
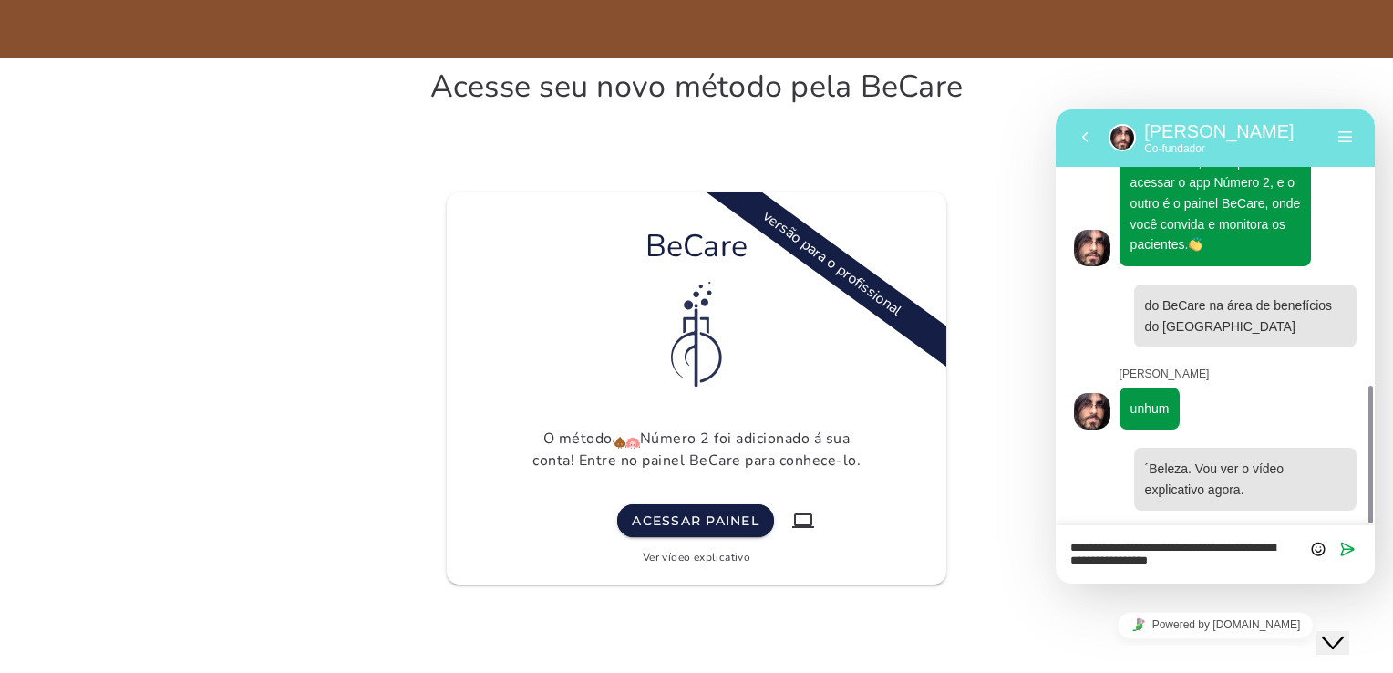
type textarea "**********"
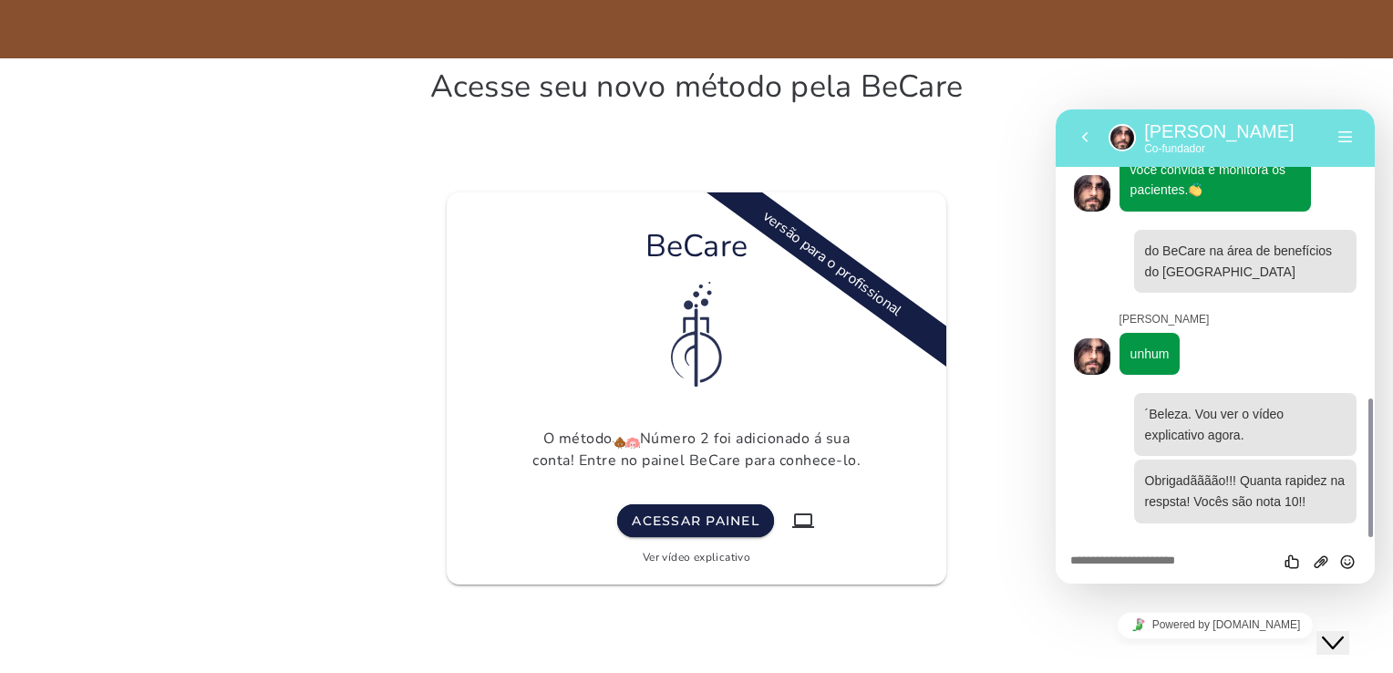
click at [700, 555] on link "Ver vídeo explicativo" at bounding box center [696, 557] width 108 height 15
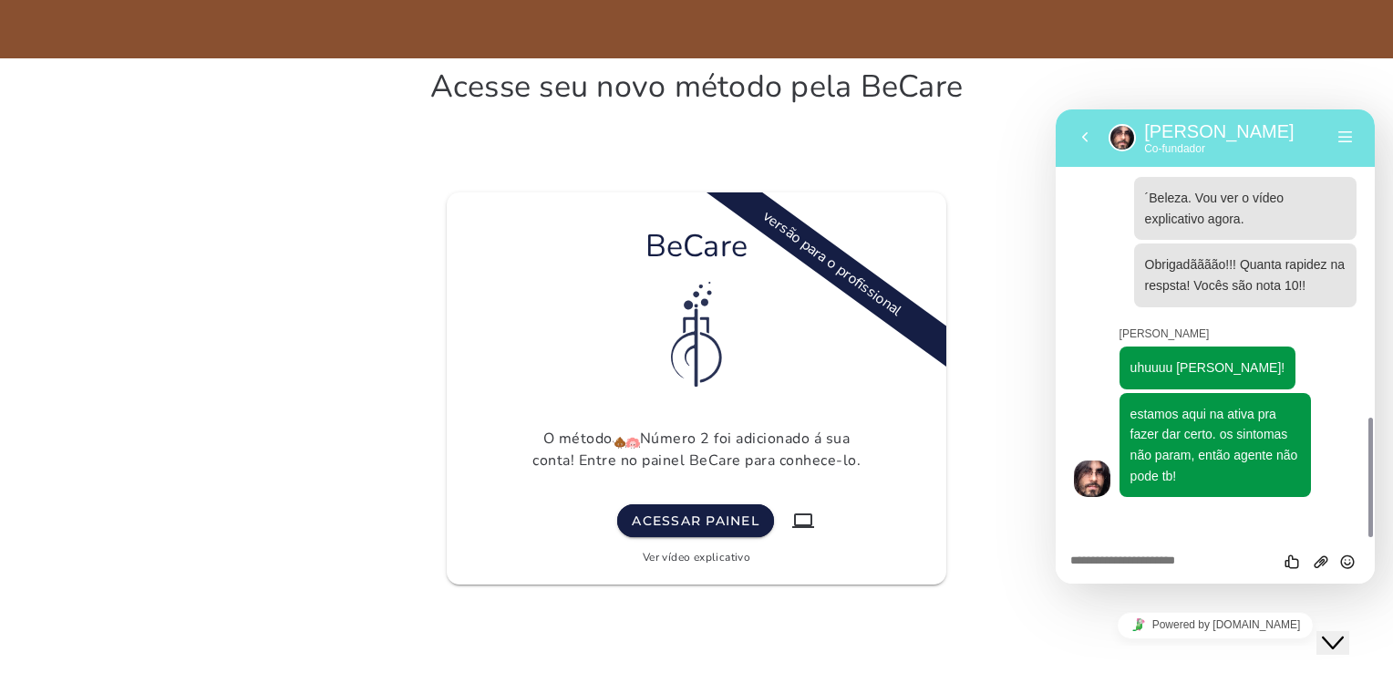
scroll to position [1074, 0]
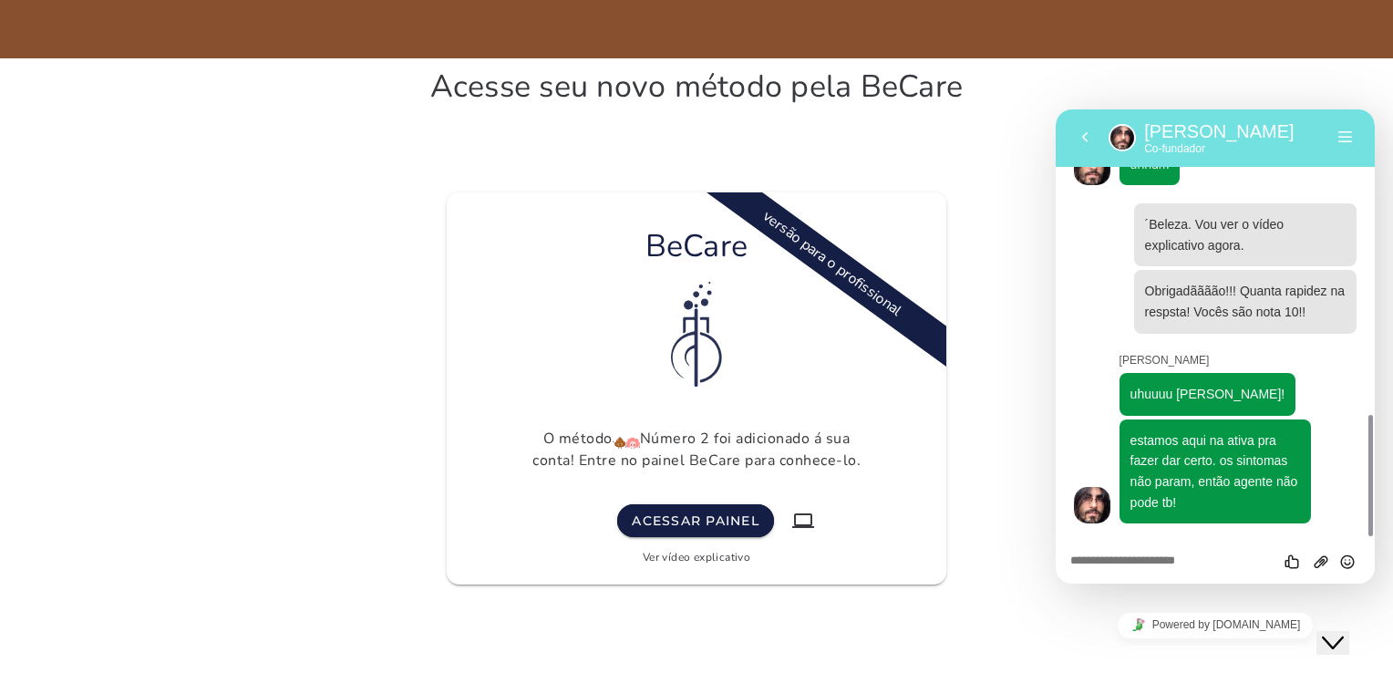
click at [1207, 564] on textarea at bounding box center [1215, 561] width 290 height 15
type textarea "**********"
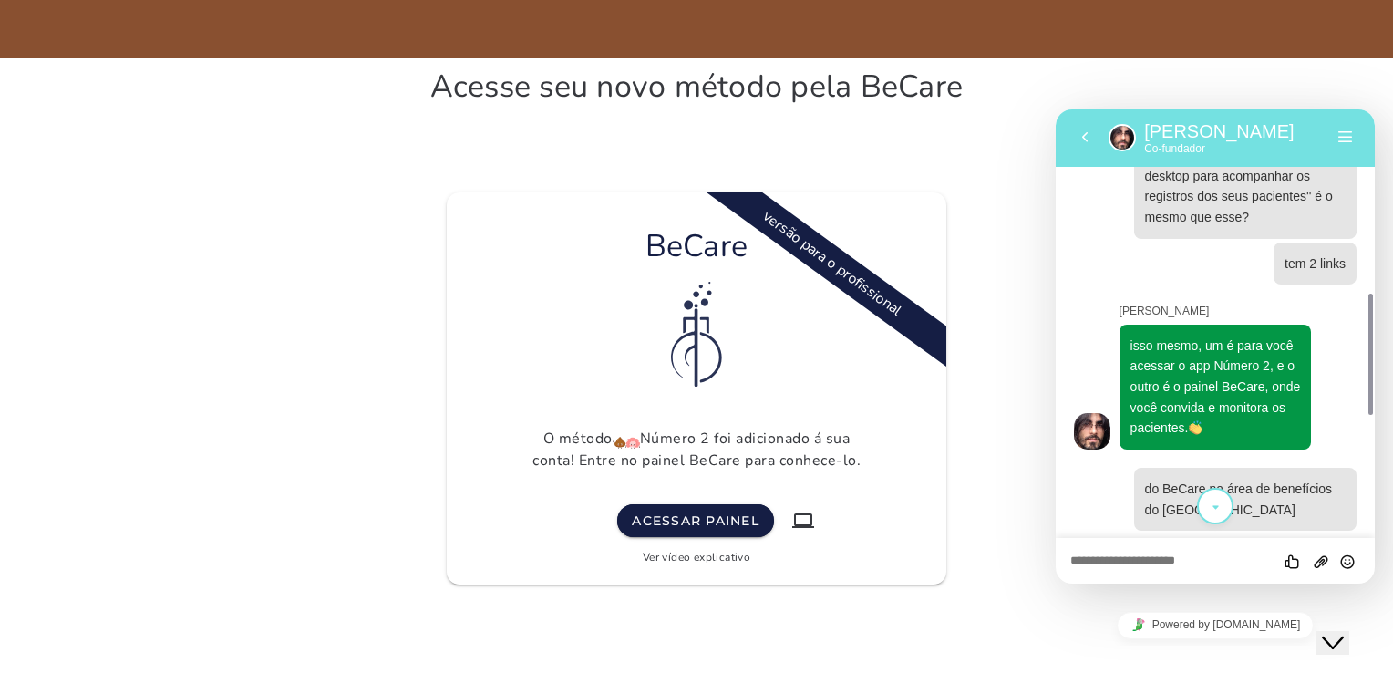
scroll to position [1136, 0]
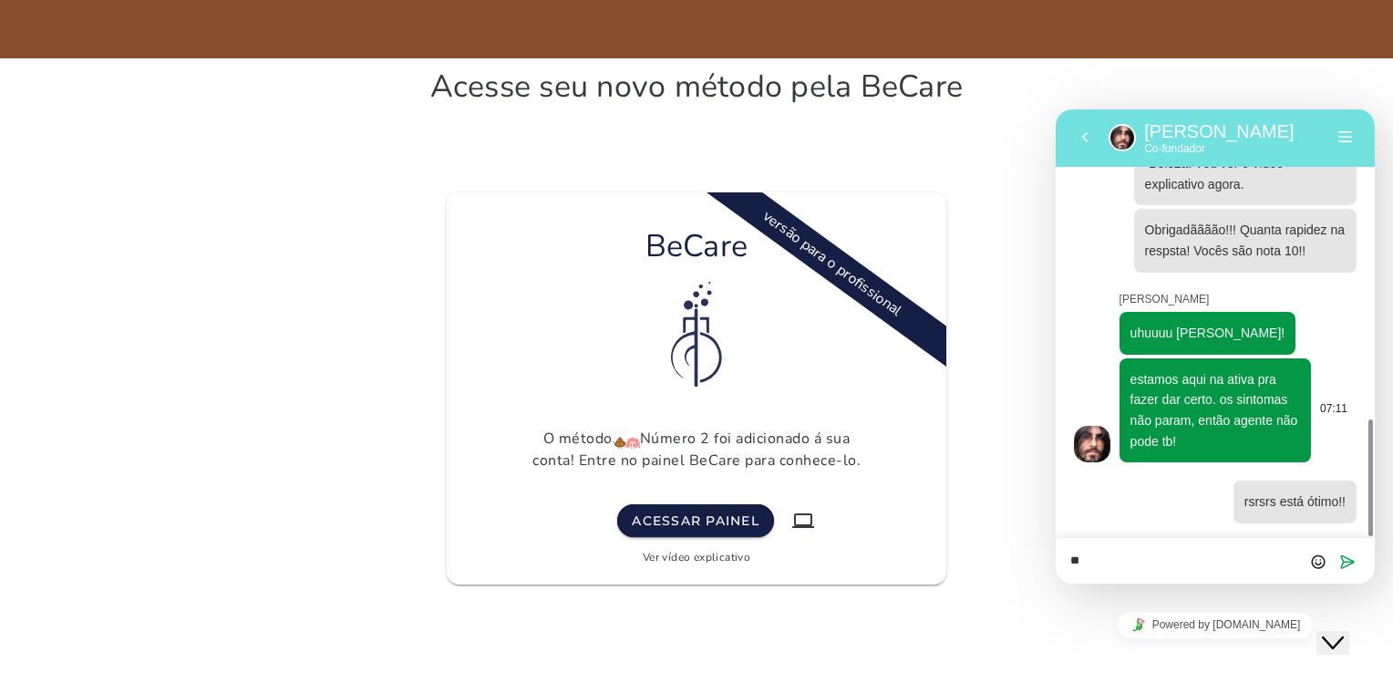
type textarea "*"
click at [1165, 559] on textarea "**********" at bounding box center [1215, 561] width 290 height 15
click at [1160, 566] on textarea "**********" at bounding box center [1215, 561] width 290 height 15
type textarea "**********"
click at [1247, 566] on textarea "**********" at bounding box center [1215, 561] width 290 height 15
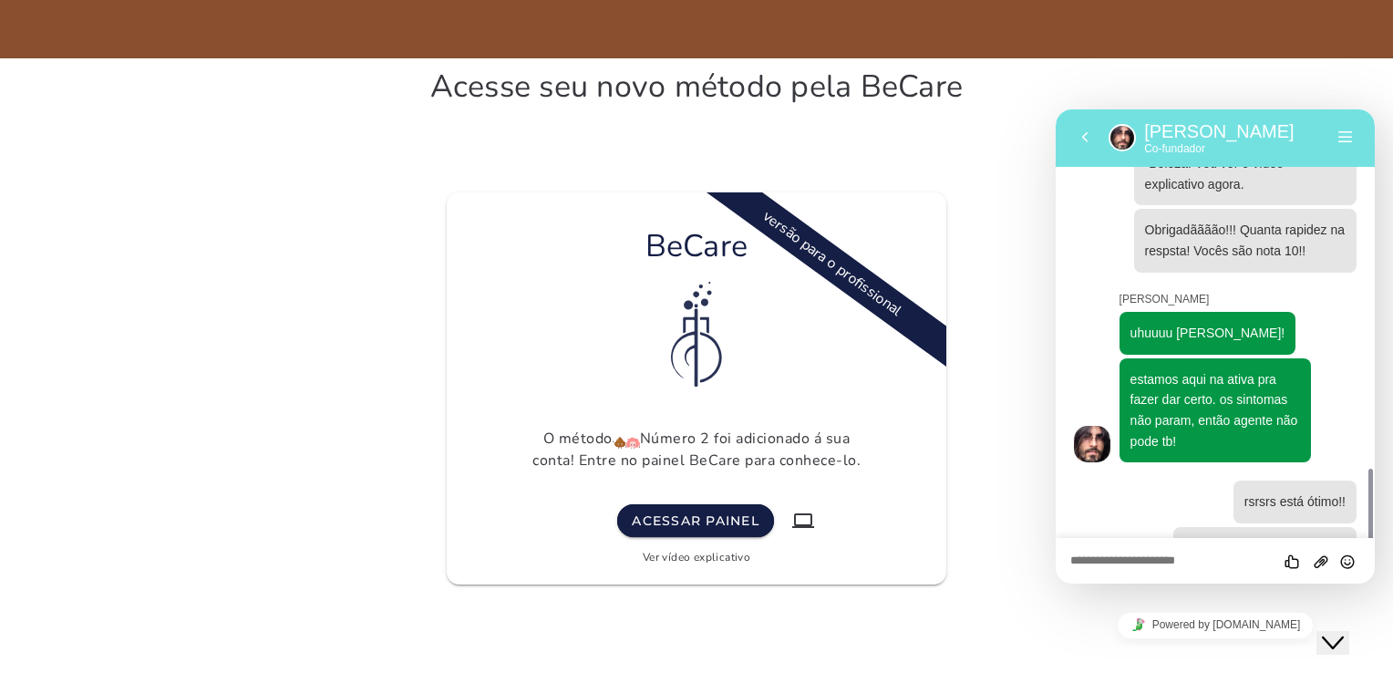
scroll to position [1181, 0]
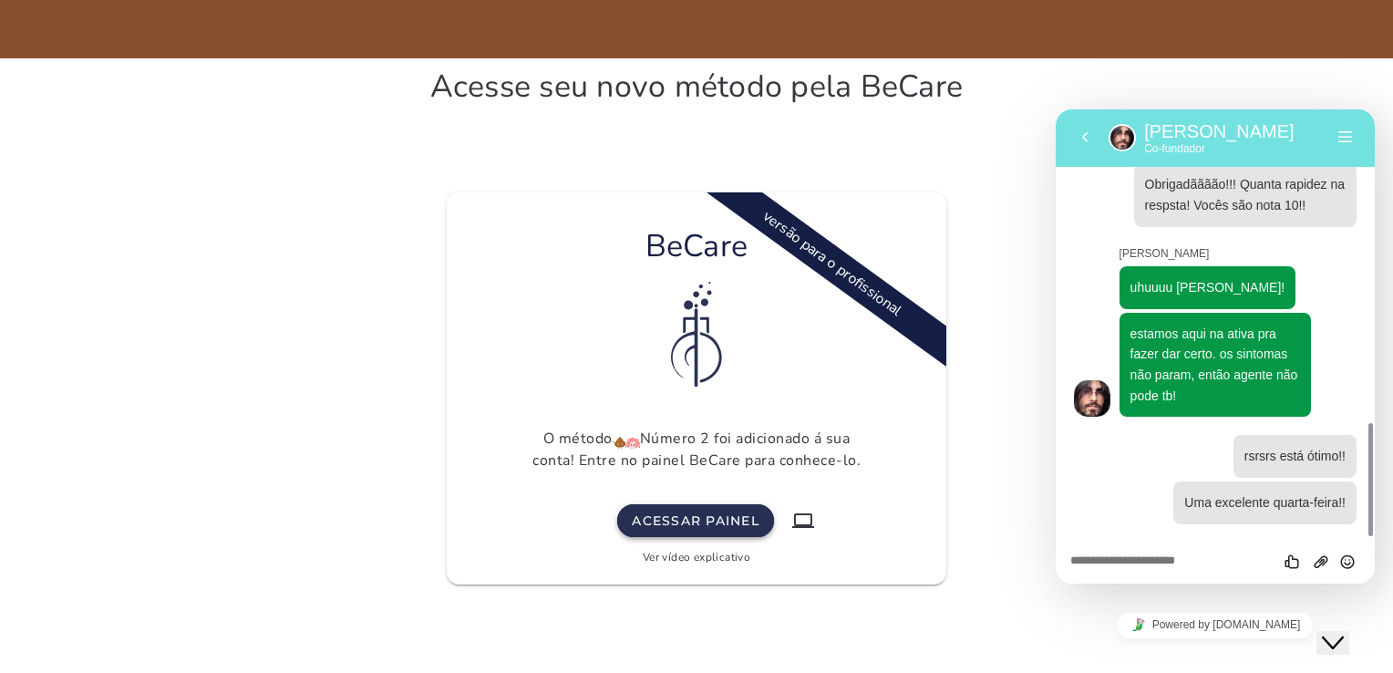
click at [0, 0] on slot "Acessar painel" at bounding box center [0, 0] width 0 height 0
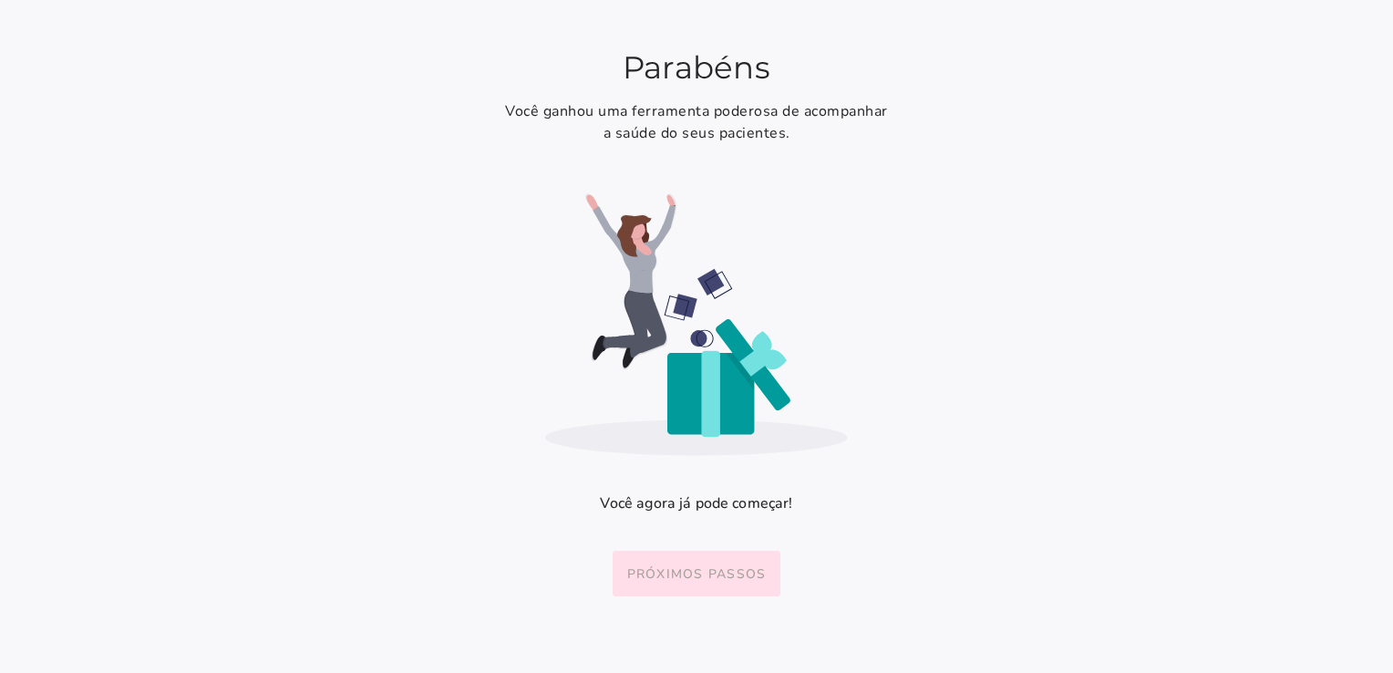
click at [749, 589] on button "Próximos passos" at bounding box center [696, 573] width 169 height 46
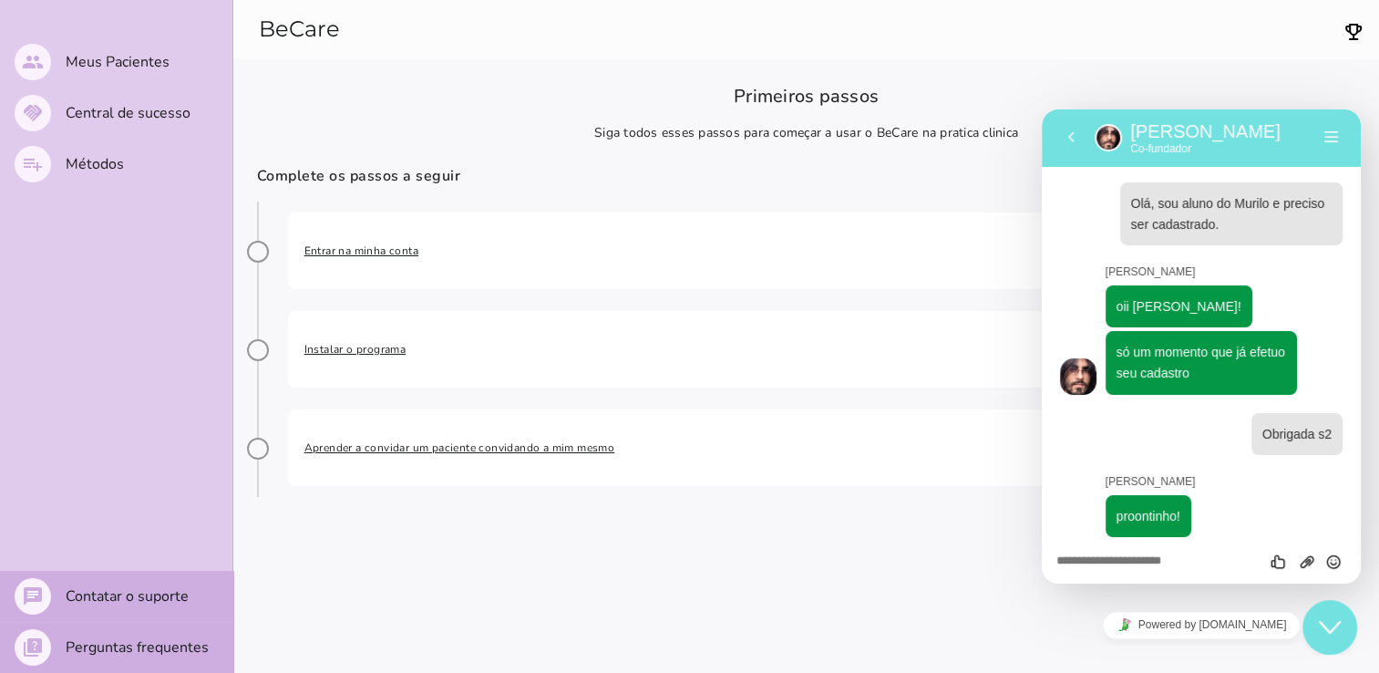
scroll to position [1181, 0]
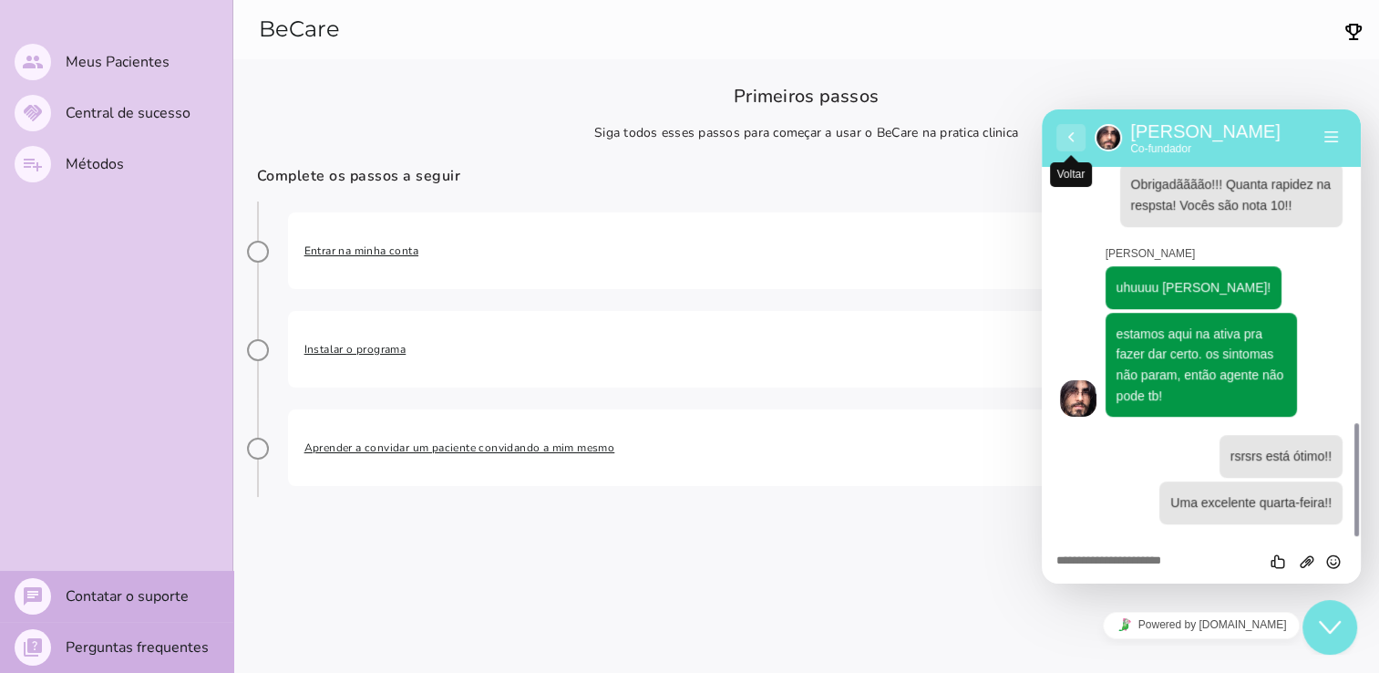
click at [1074, 146] on button "Voltar" at bounding box center [1070, 137] width 29 height 27
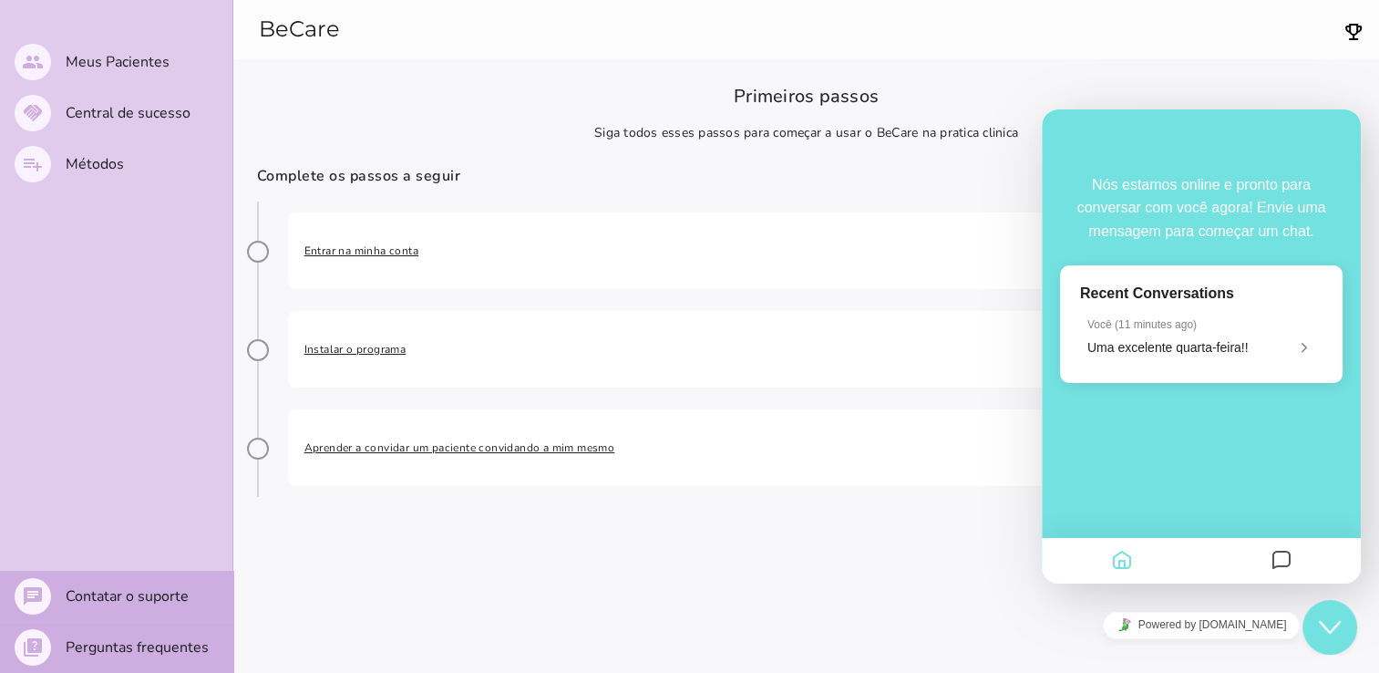
scroll to position [1136, 0]
click at [1338, 639] on button "Close Chat This icon closes the chat window." at bounding box center [1329, 627] width 55 height 55
